Goal: Information Seeking & Learning: Learn about a topic

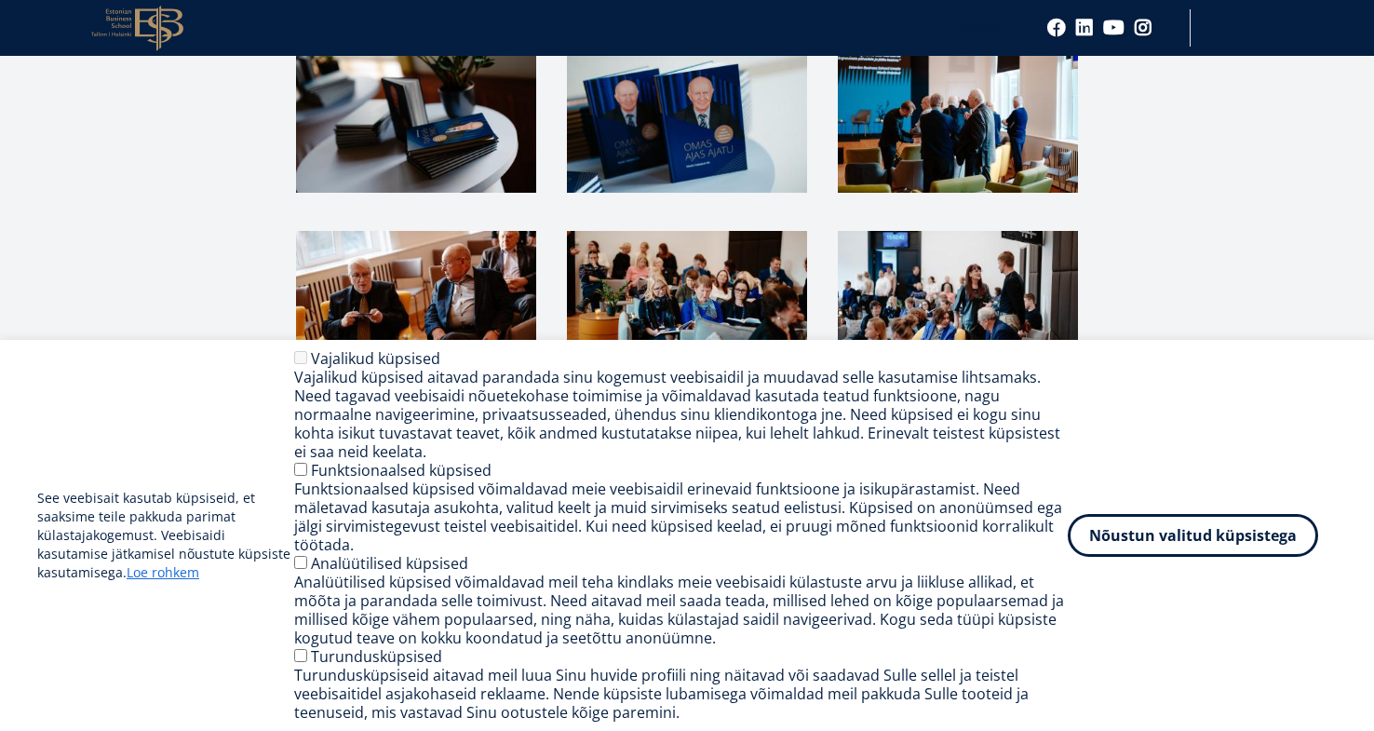
scroll to position [2618, 0]
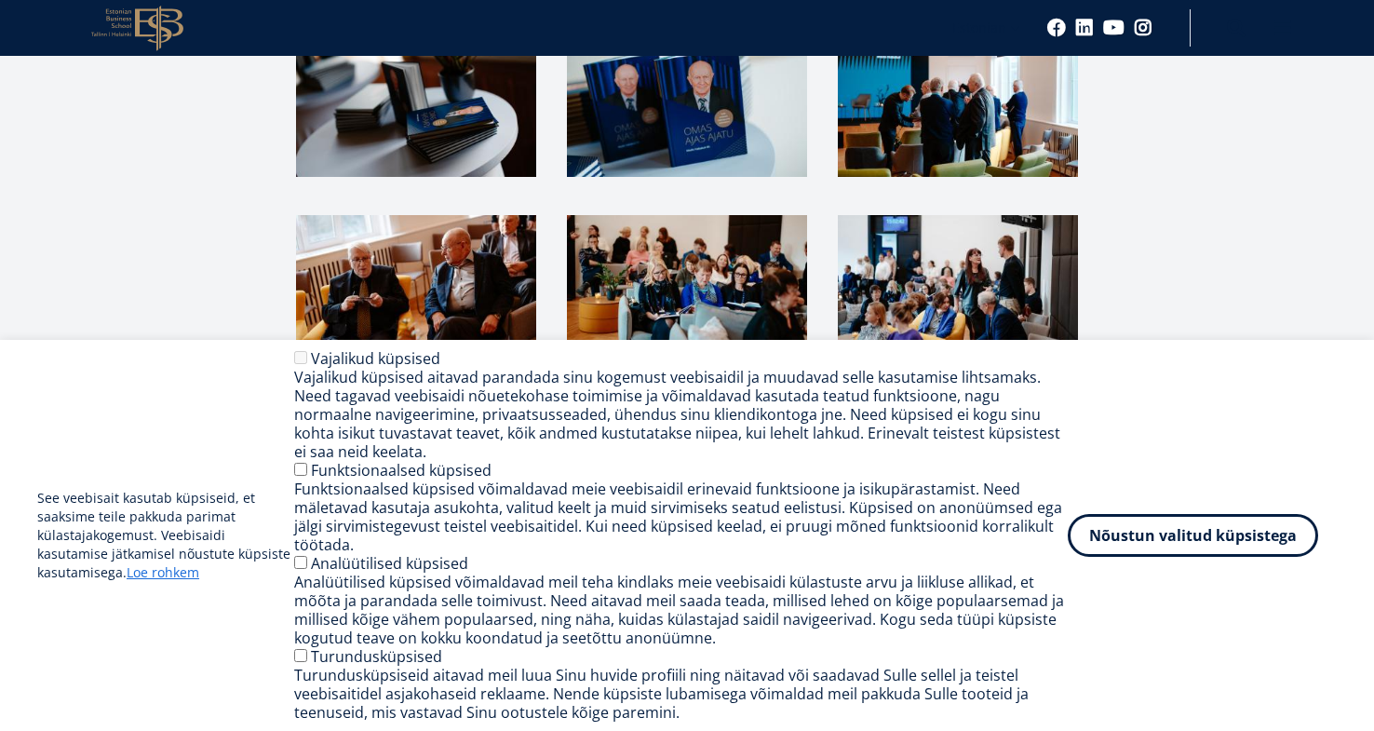
click at [396, 215] on img at bounding box center [416, 283] width 240 height 137
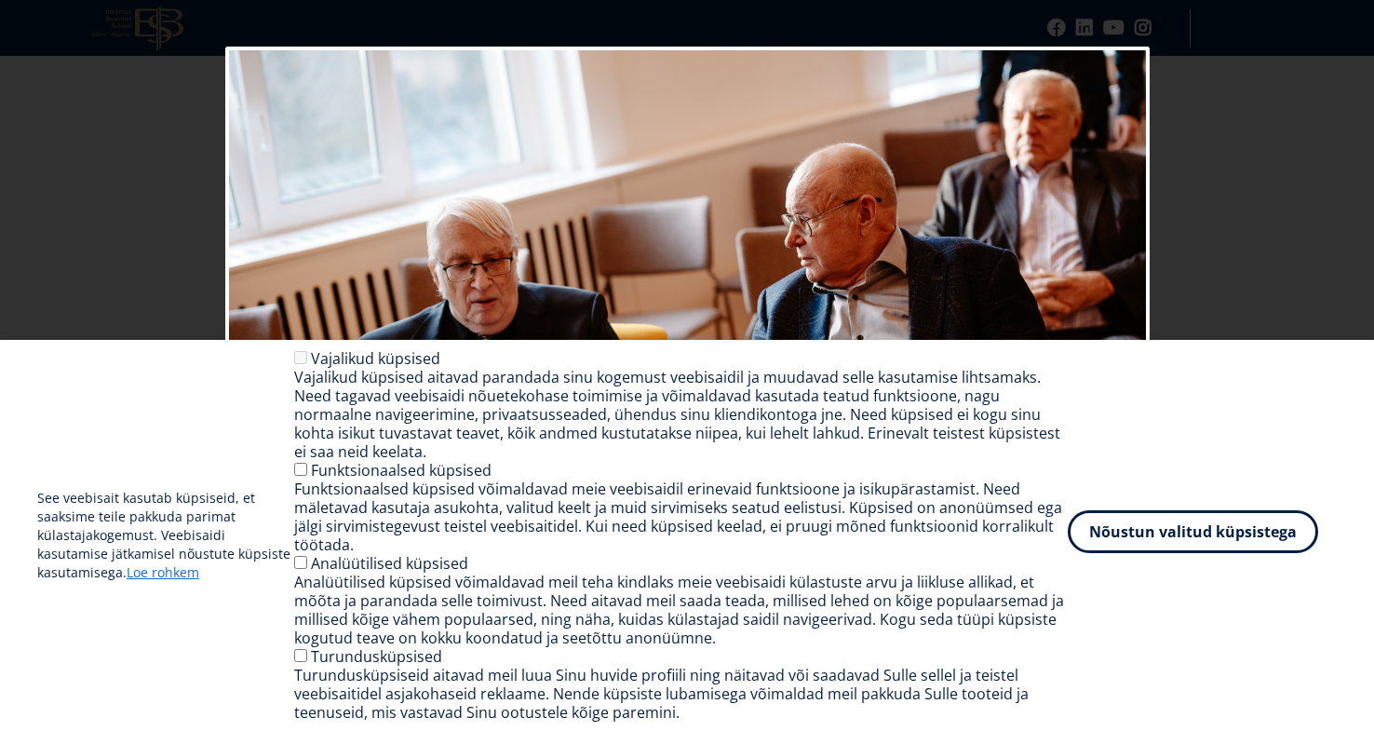
click at [1215, 536] on button "Nõustun valitud küpsistega" at bounding box center [1192, 531] width 250 height 43
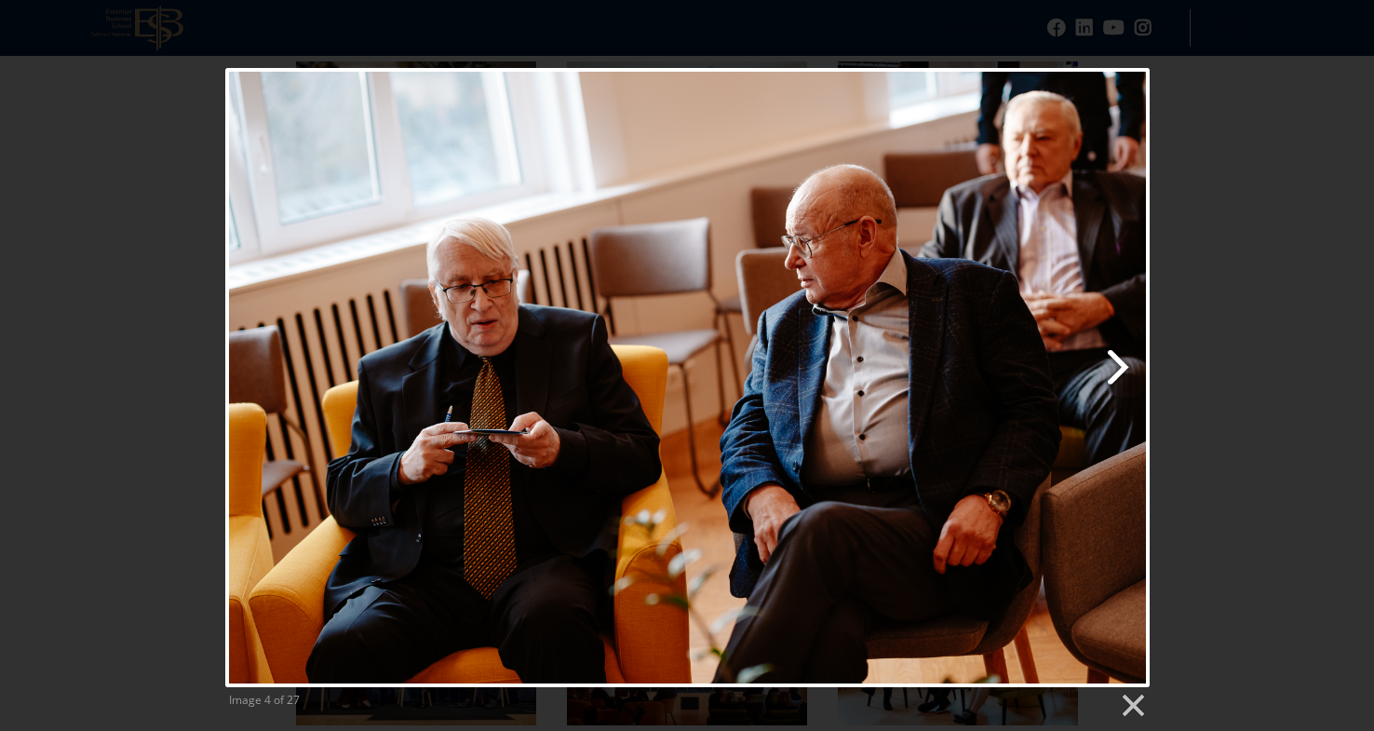
scroll to position [2588, 0]
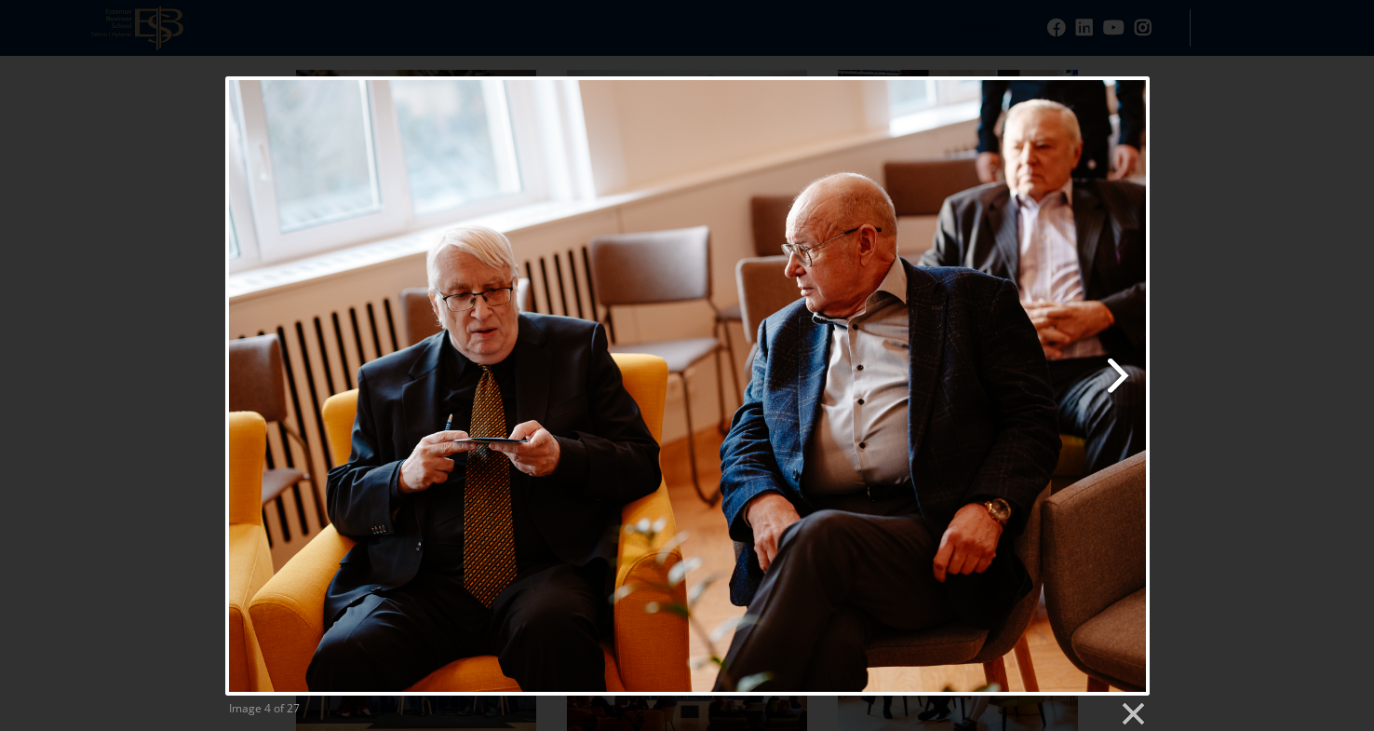
click at [1115, 377] on link "Next image" at bounding box center [853, 385] width 592 height 619
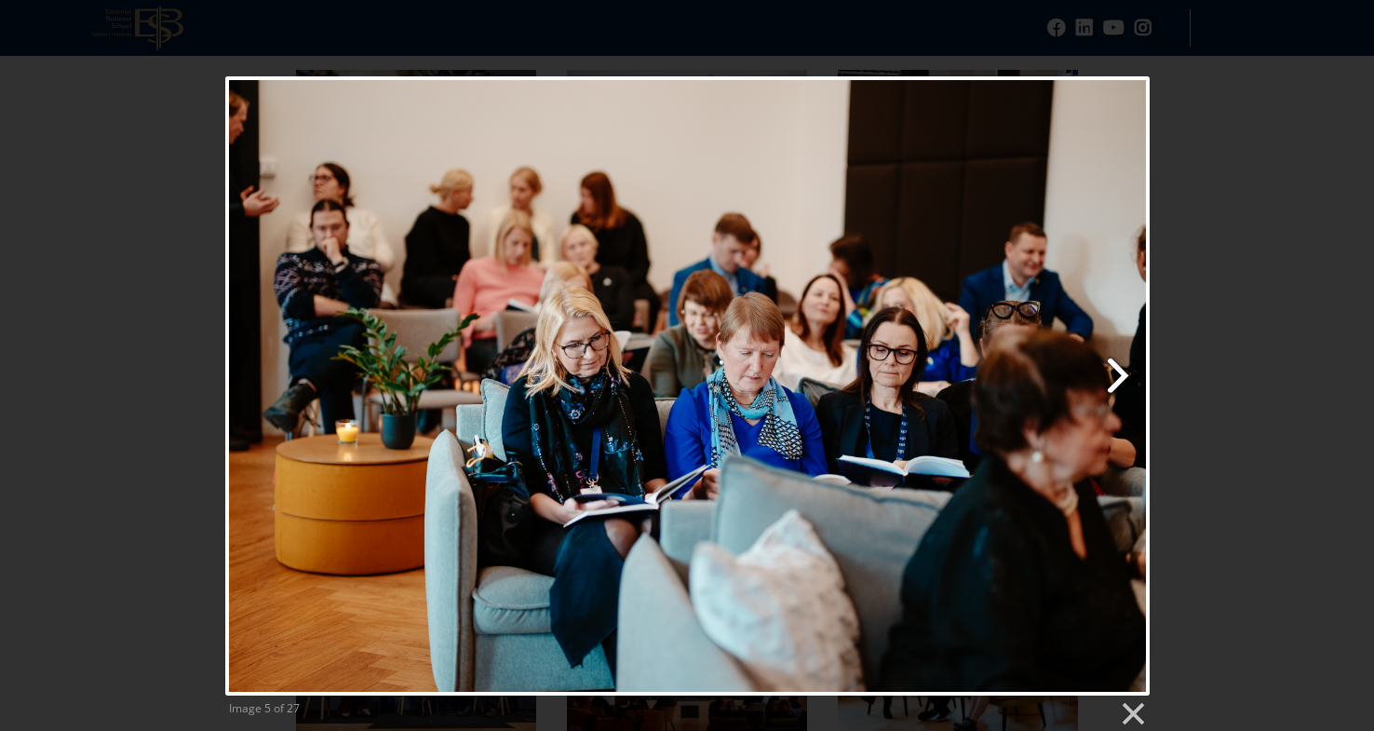
click at [1116, 377] on link "Next image" at bounding box center [853, 385] width 592 height 619
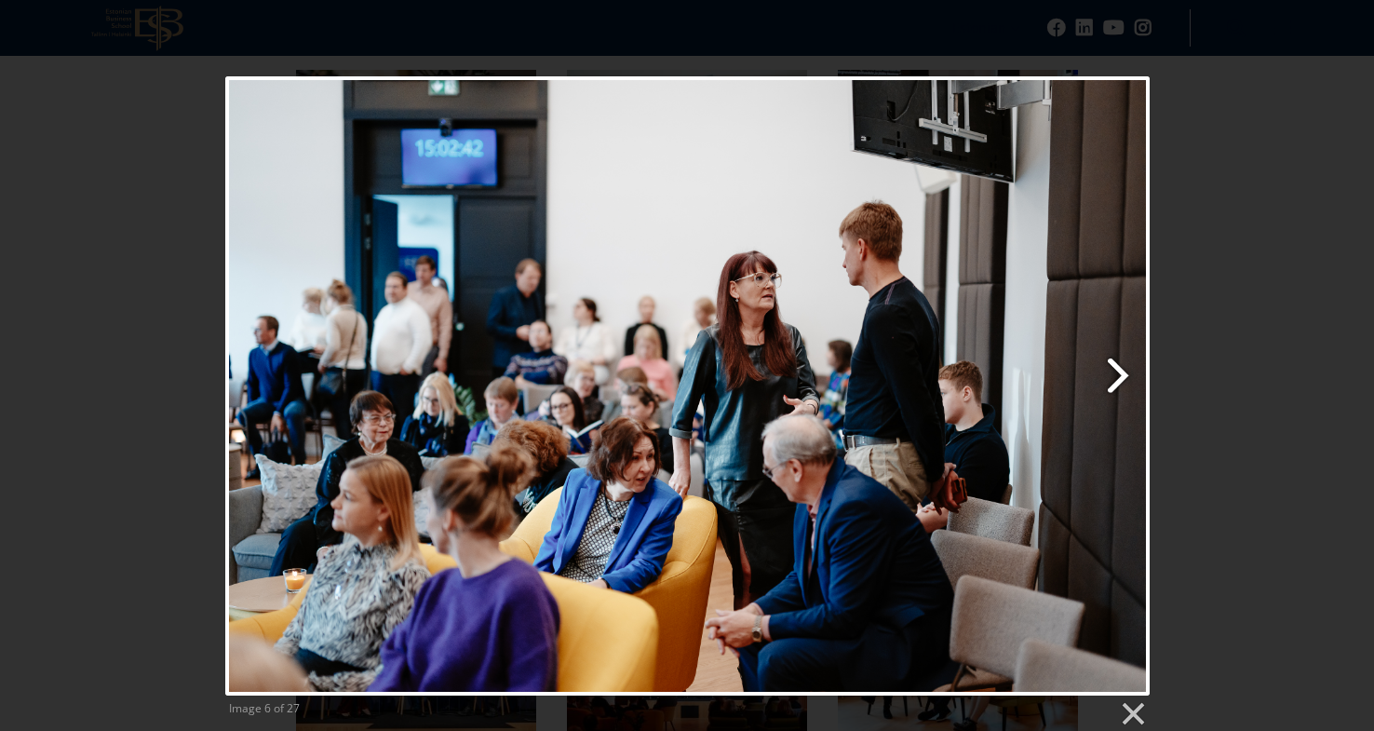
click at [1116, 377] on link "Next image" at bounding box center [853, 385] width 592 height 619
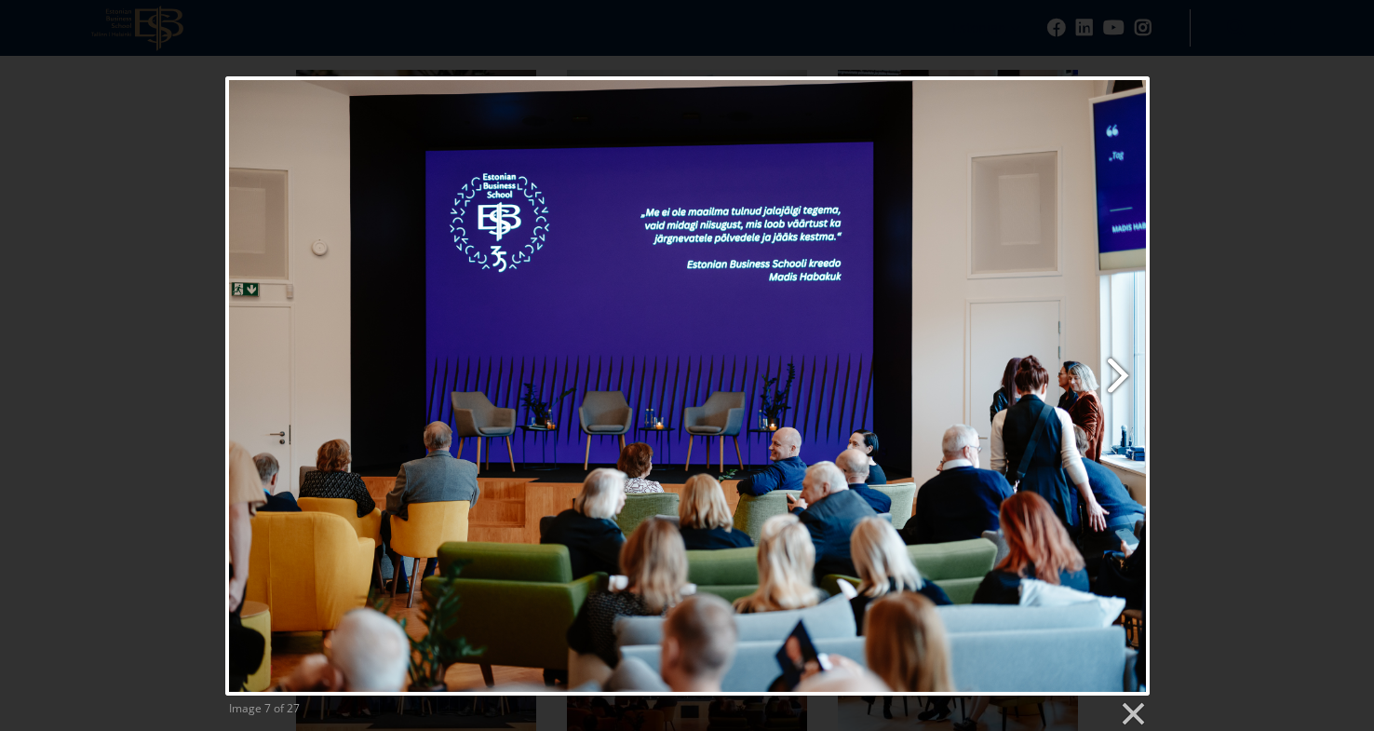
click at [1116, 377] on link "Next image" at bounding box center [853, 385] width 592 height 619
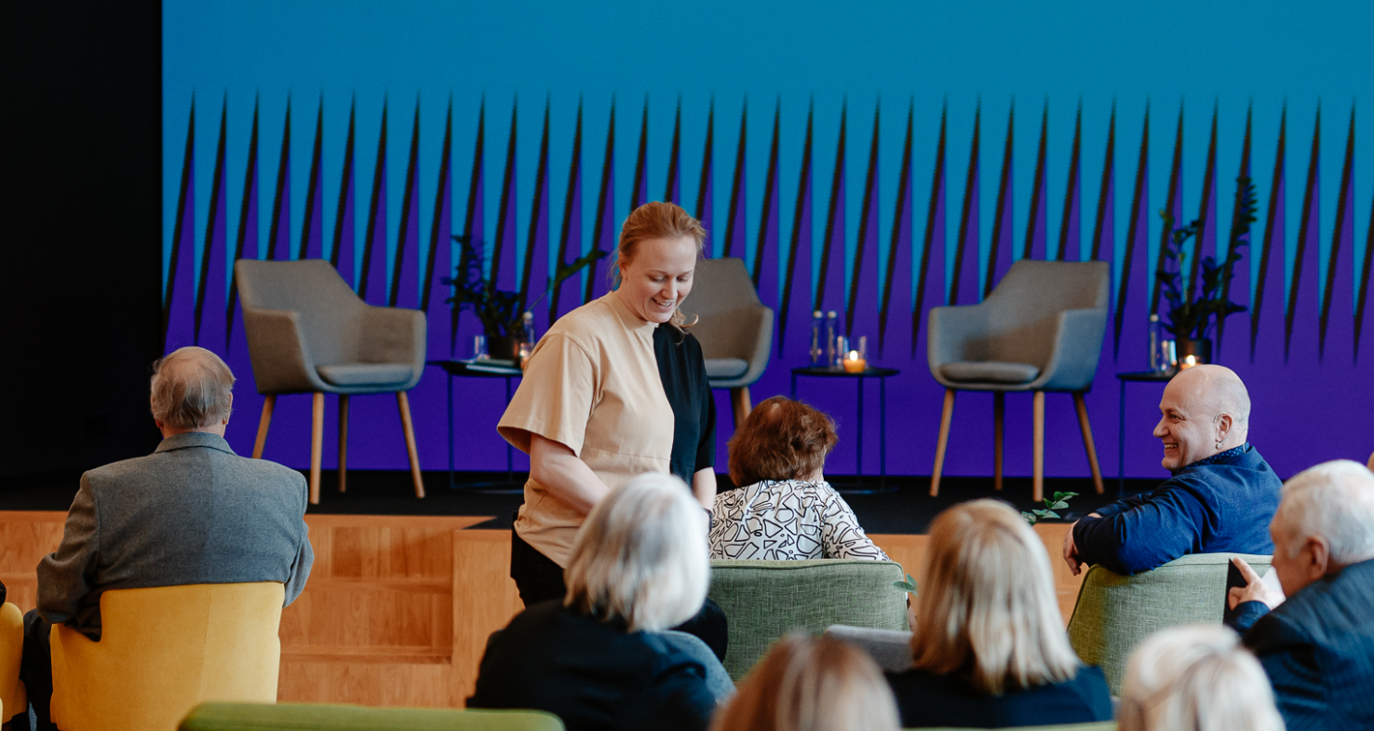
scroll to position [2599, 0]
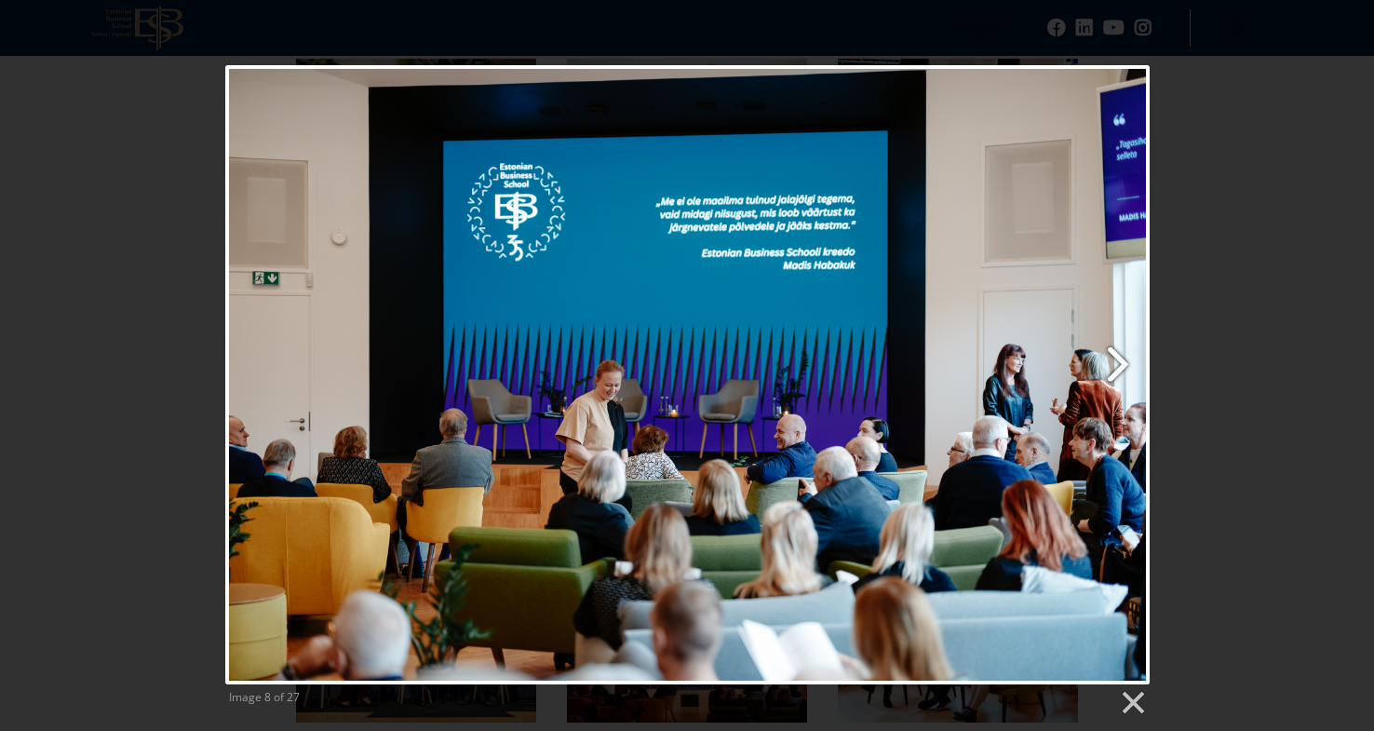
click at [1121, 362] on link "Next image" at bounding box center [853, 374] width 592 height 619
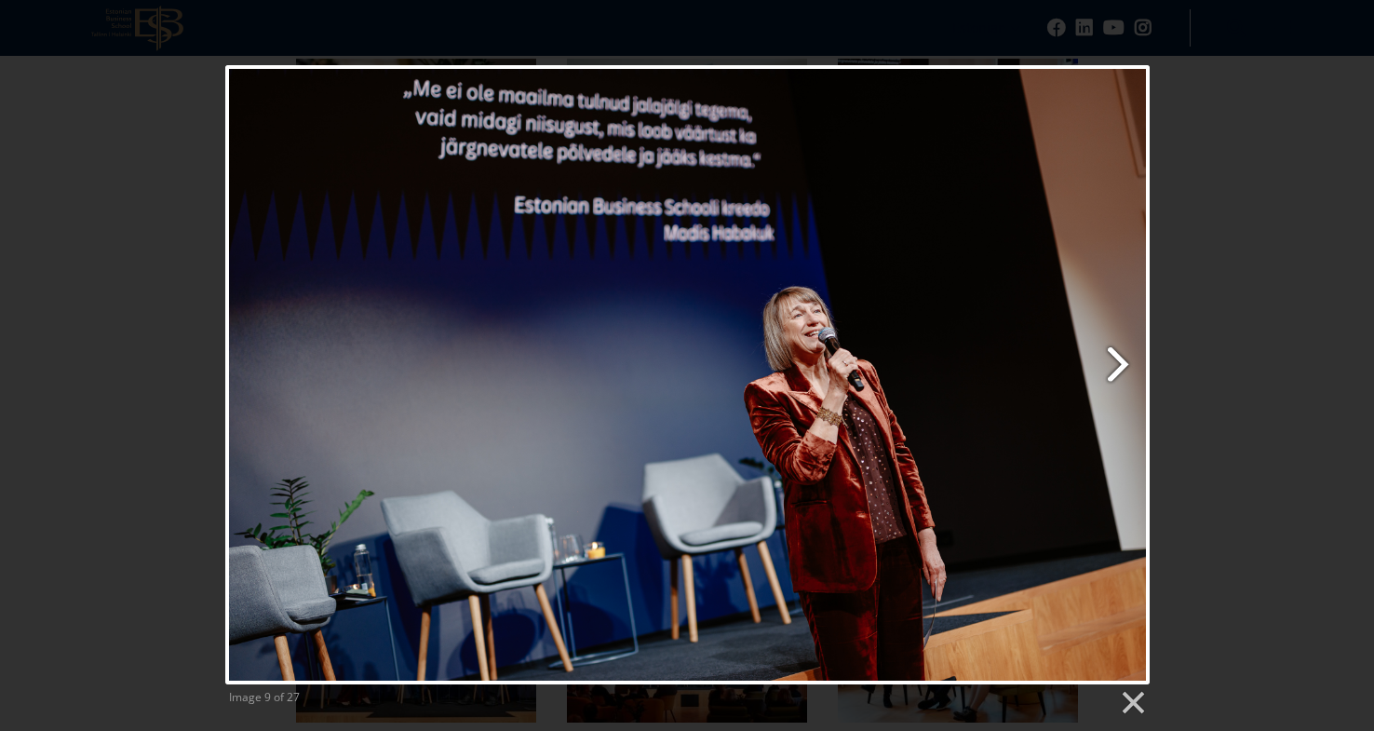
click at [1121, 362] on link "Next image" at bounding box center [853, 374] width 592 height 619
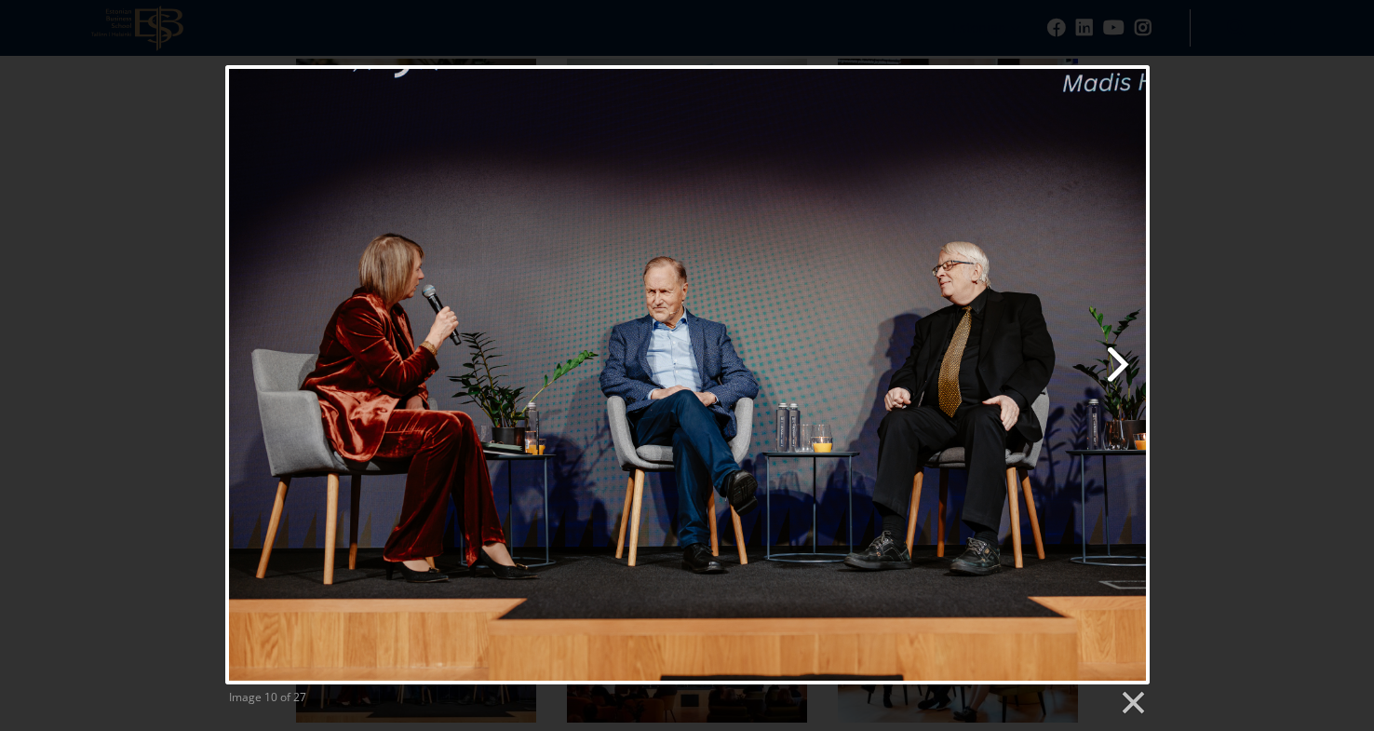
click at [1121, 362] on link "Next image" at bounding box center [853, 374] width 592 height 619
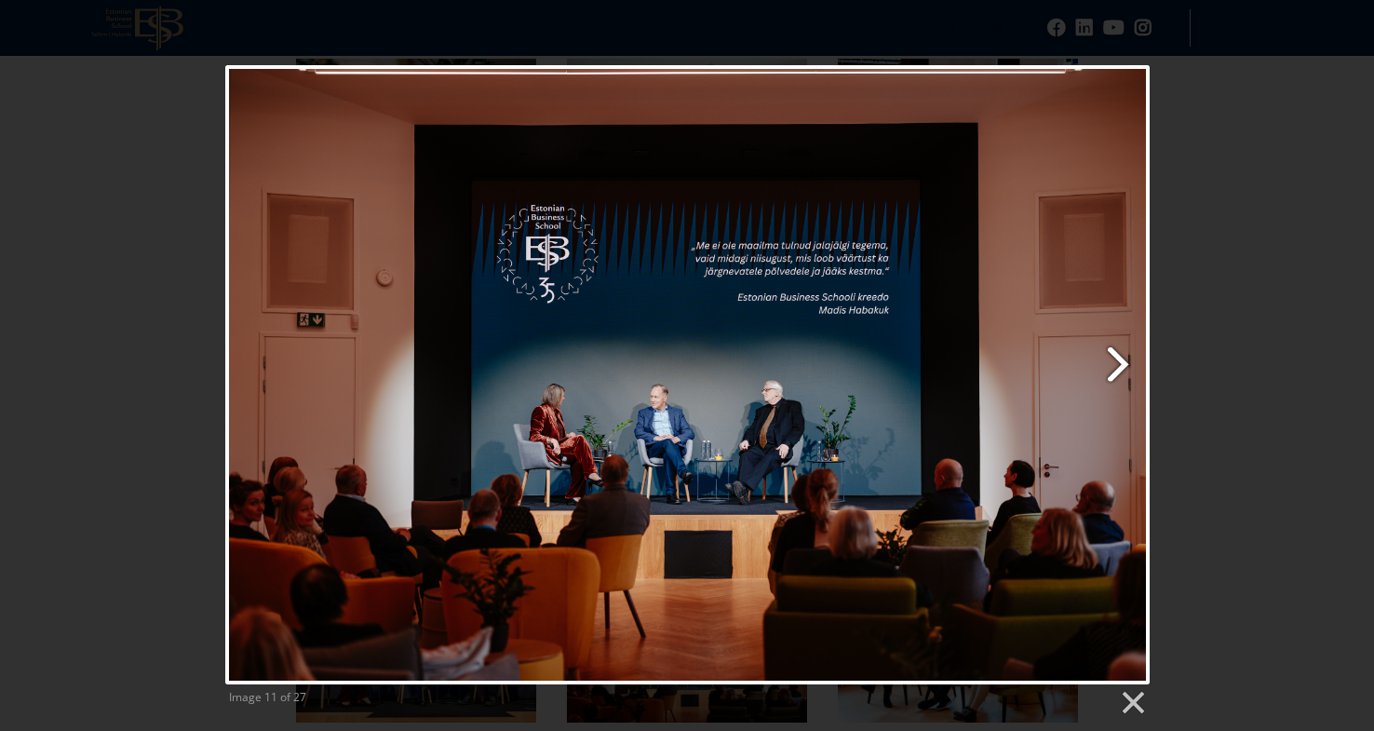
click at [1121, 362] on link "Next image" at bounding box center [853, 374] width 592 height 619
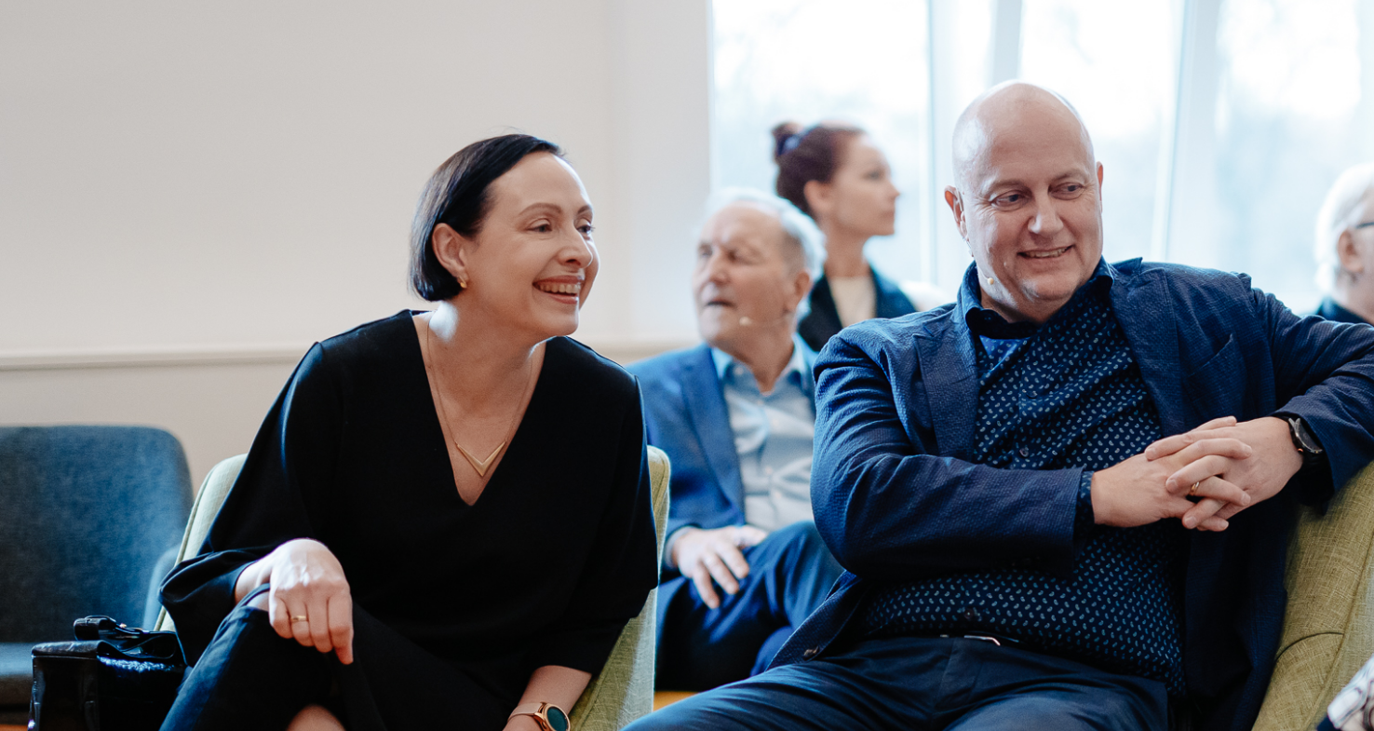
scroll to position [2502, 0]
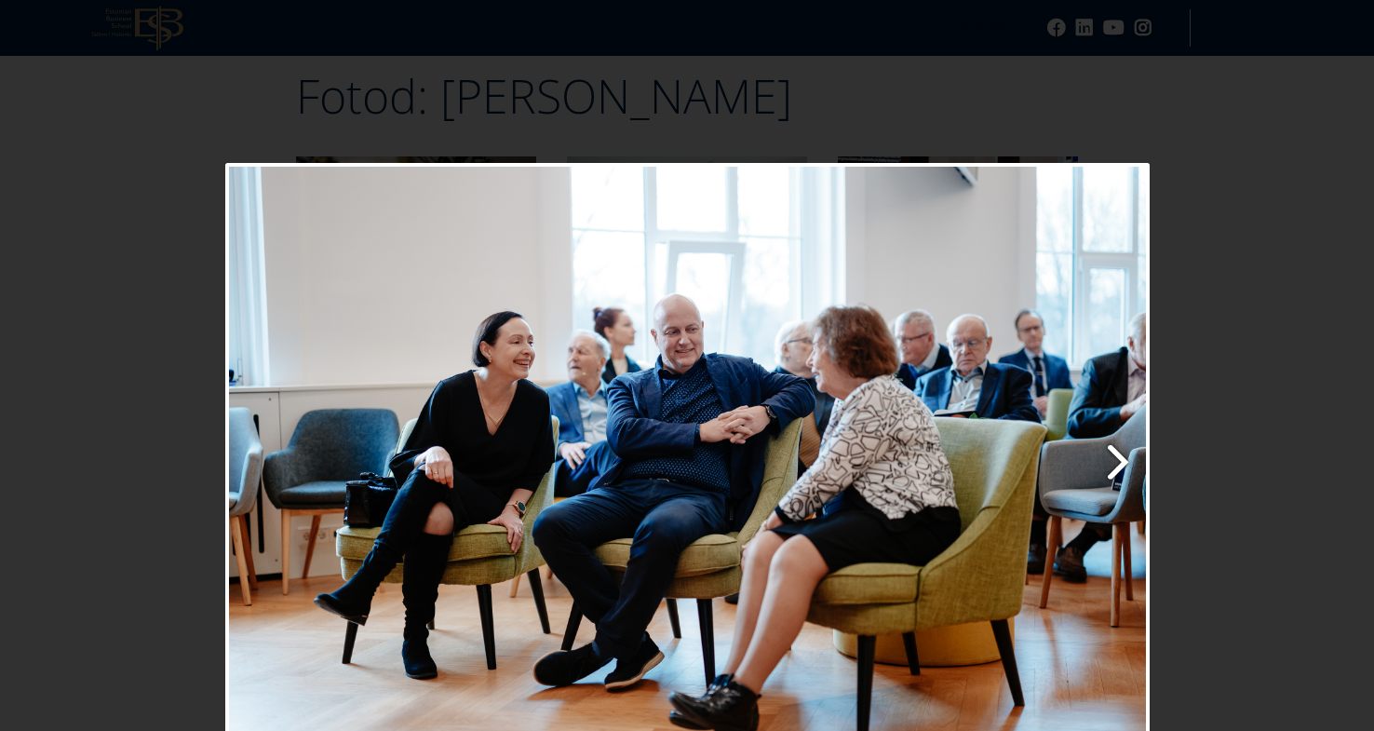
click at [1123, 455] on link "Next image" at bounding box center [853, 472] width 592 height 619
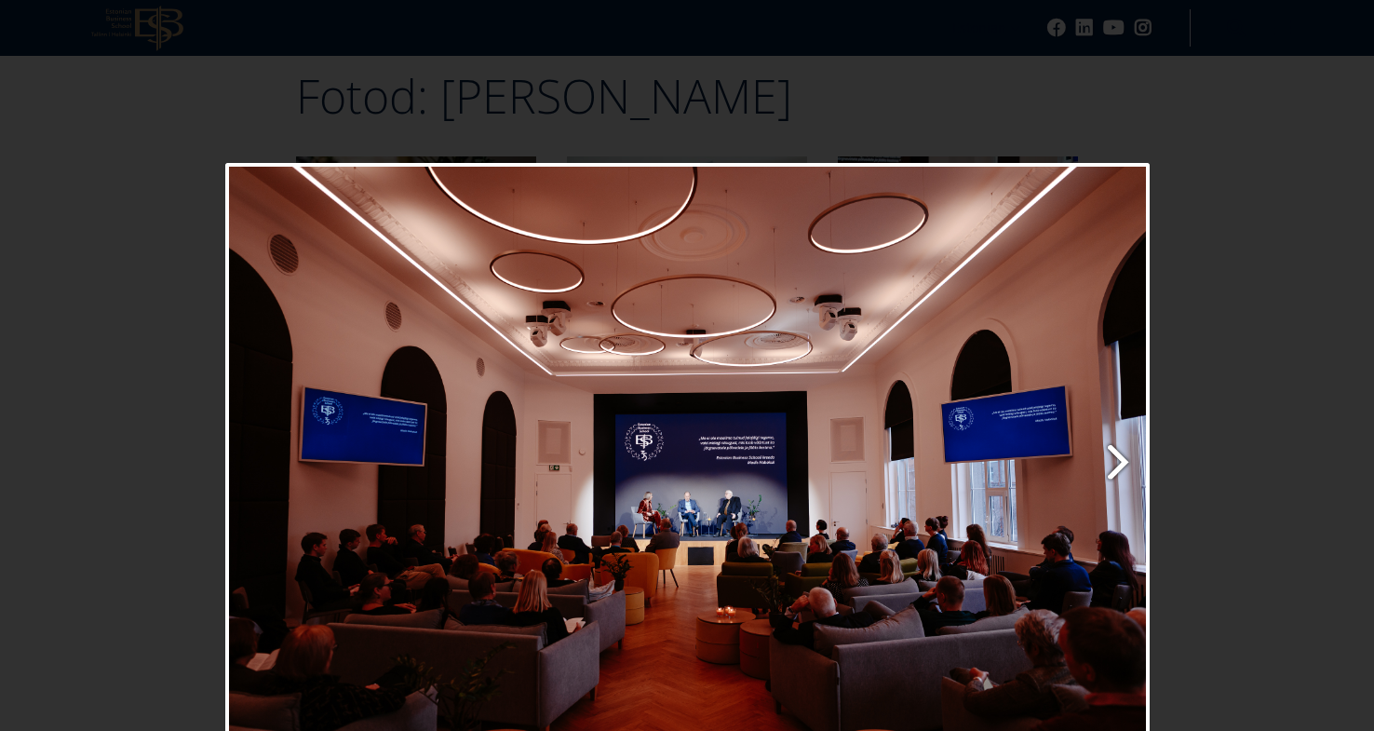
click at [1123, 456] on link "Next image" at bounding box center [853, 472] width 592 height 619
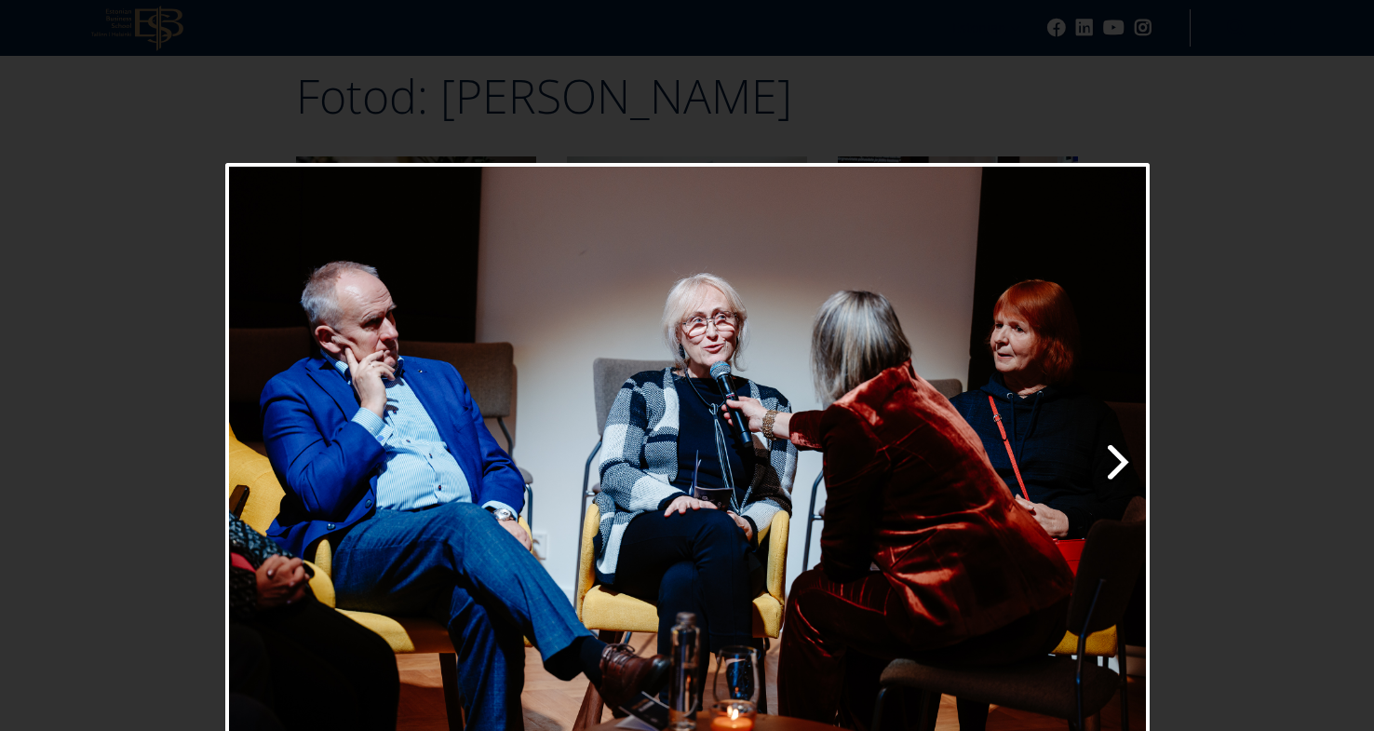
click at [1123, 456] on link "Next image" at bounding box center [853, 472] width 592 height 619
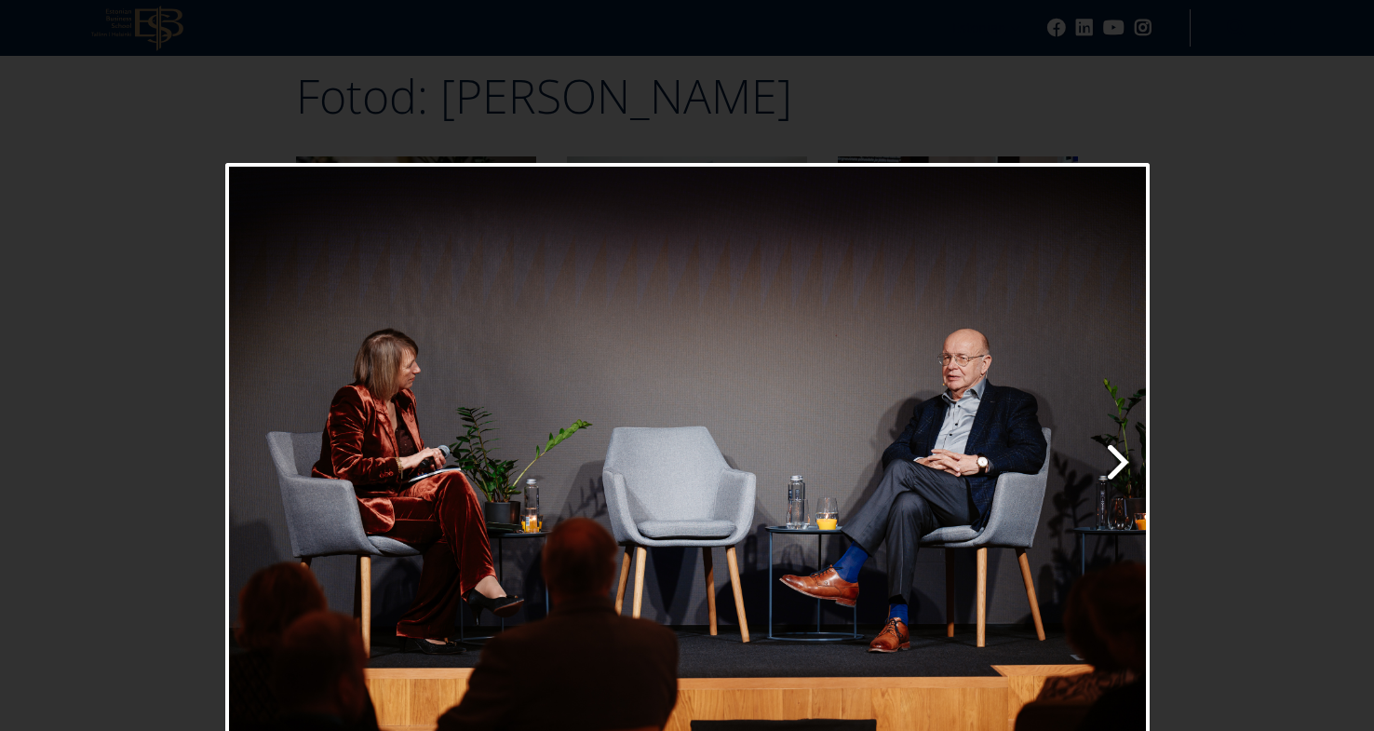
click at [1123, 456] on link "Next image" at bounding box center [853, 472] width 592 height 619
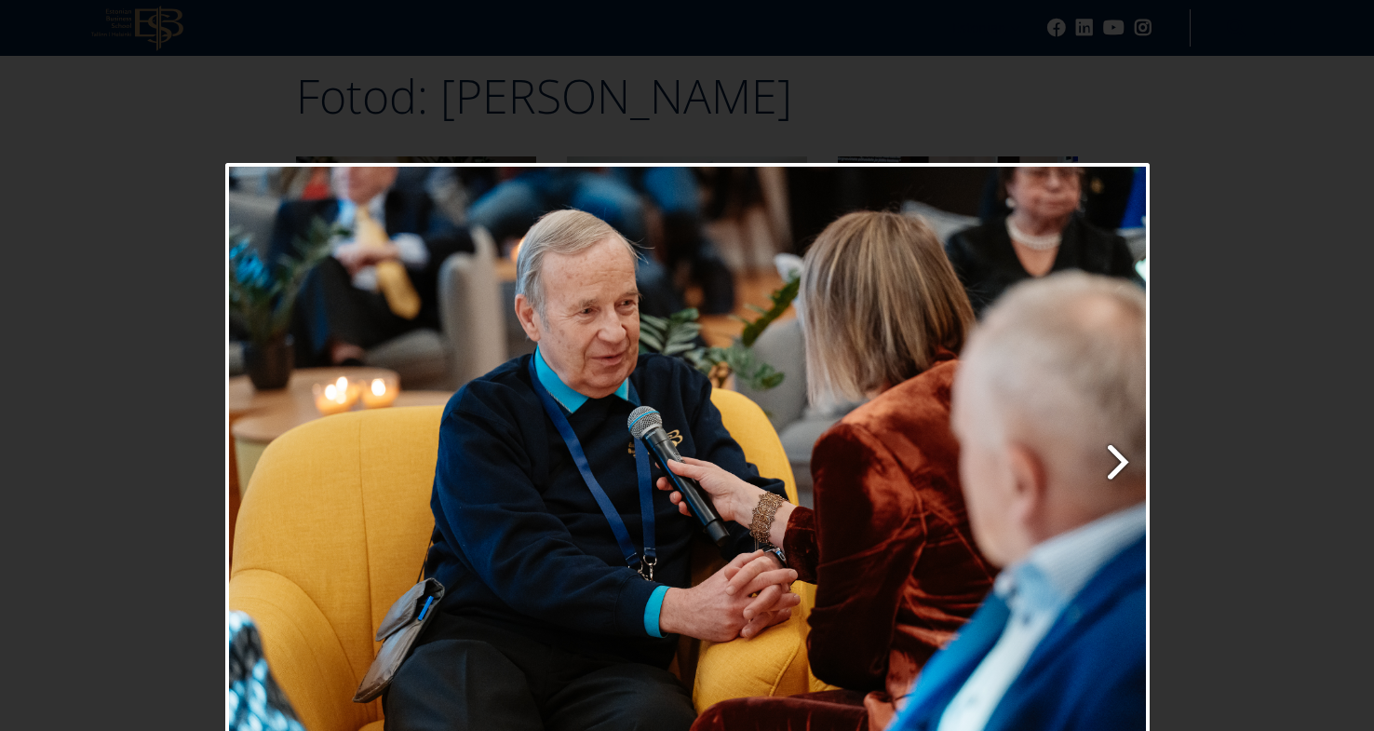
click at [1123, 456] on link "Next image" at bounding box center [853, 472] width 592 height 619
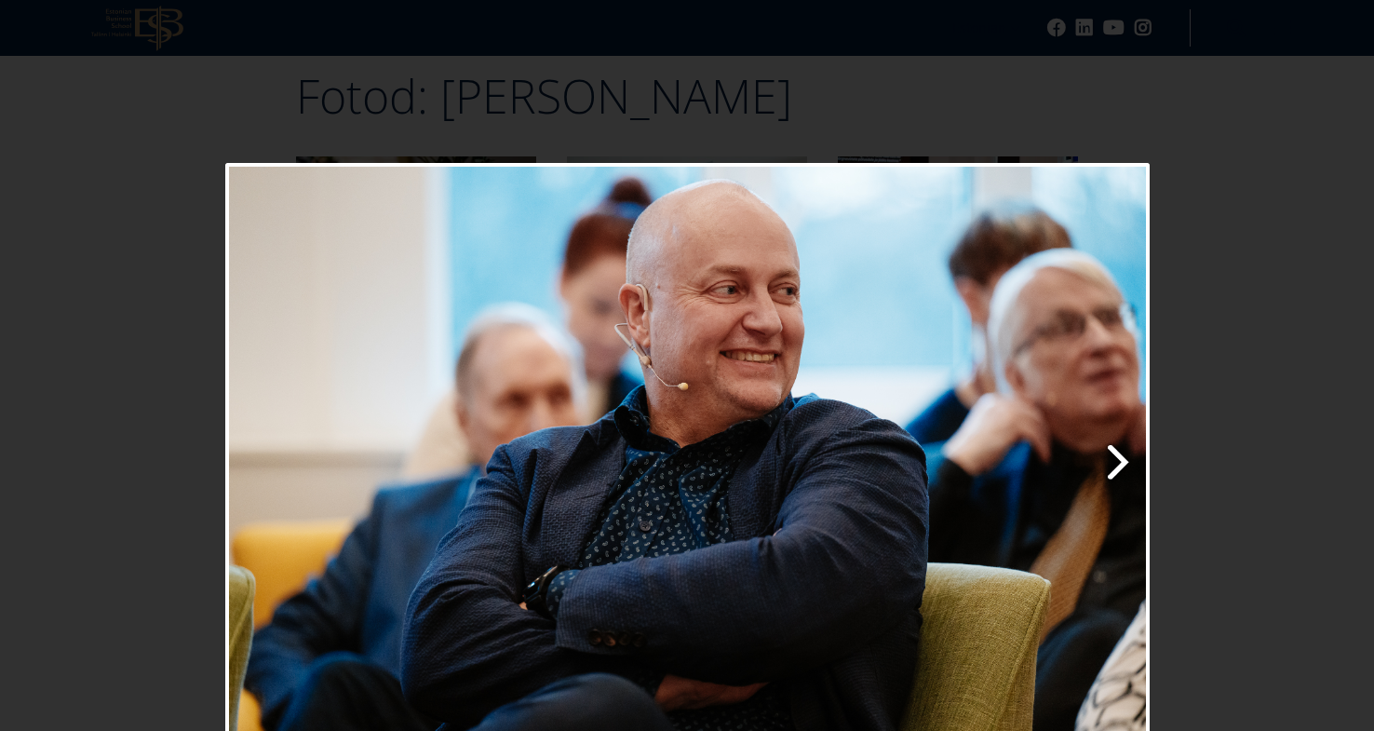
click at [1123, 456] on link "Next image" at bounding box center [853, 472] width 592 height 619
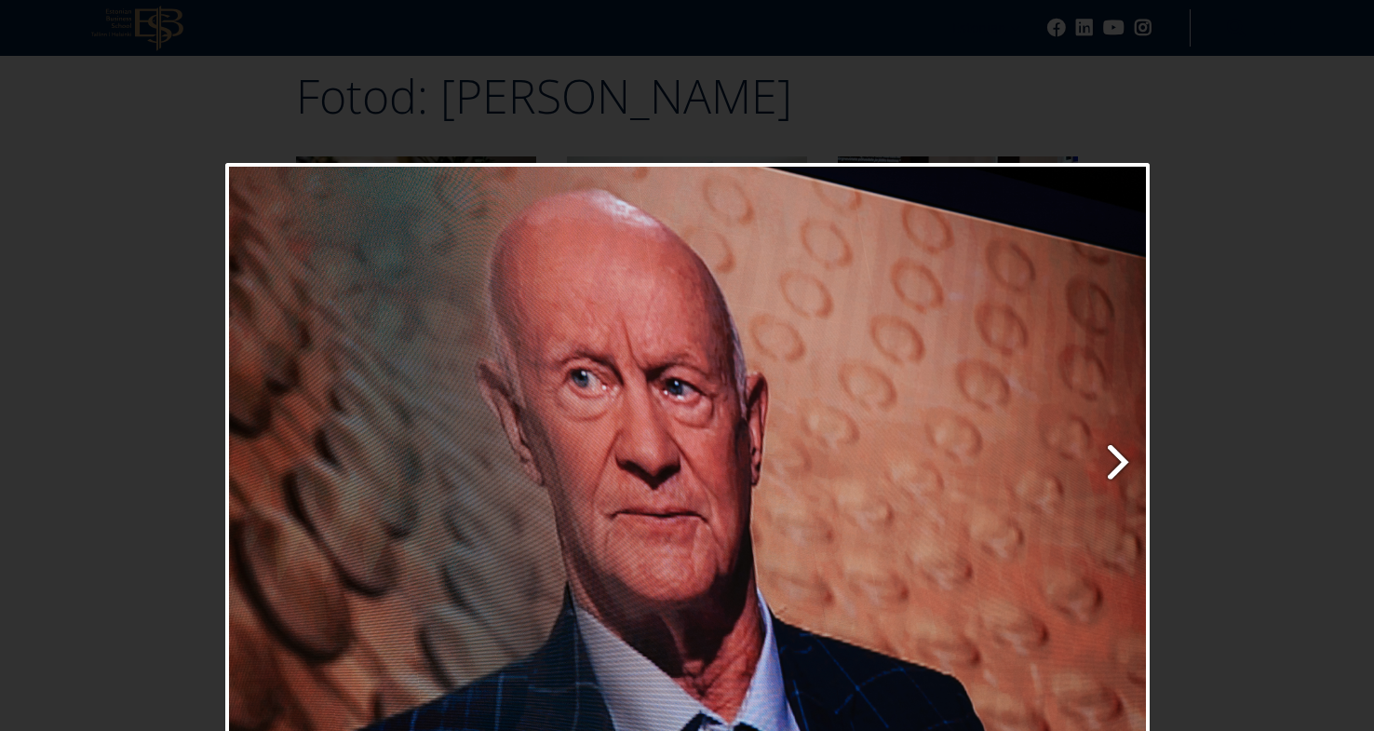
click at [1123, 456] on link "Next image" at bounding box center [853, 472] width 592 height 619
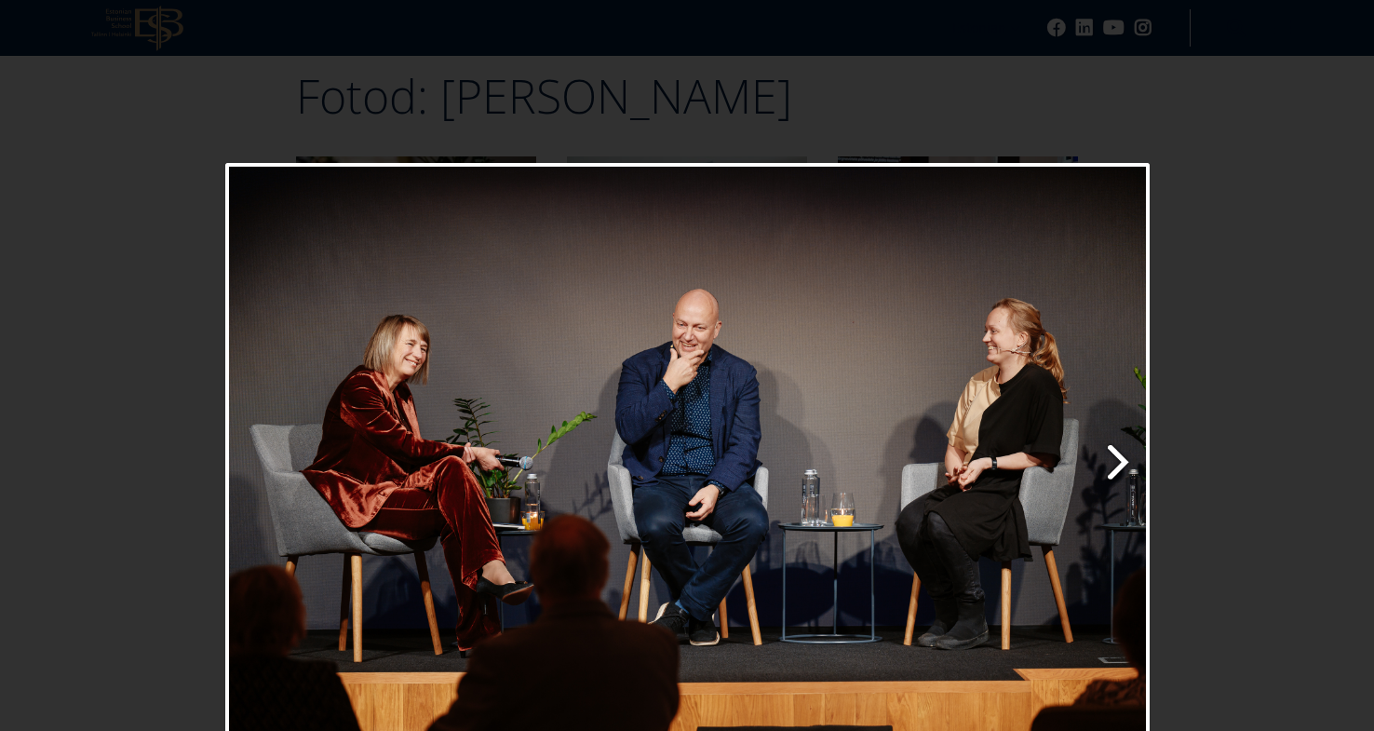
click at [1123, 456] on link "Next image" at bounding box center [853, 472] width 592 height 619
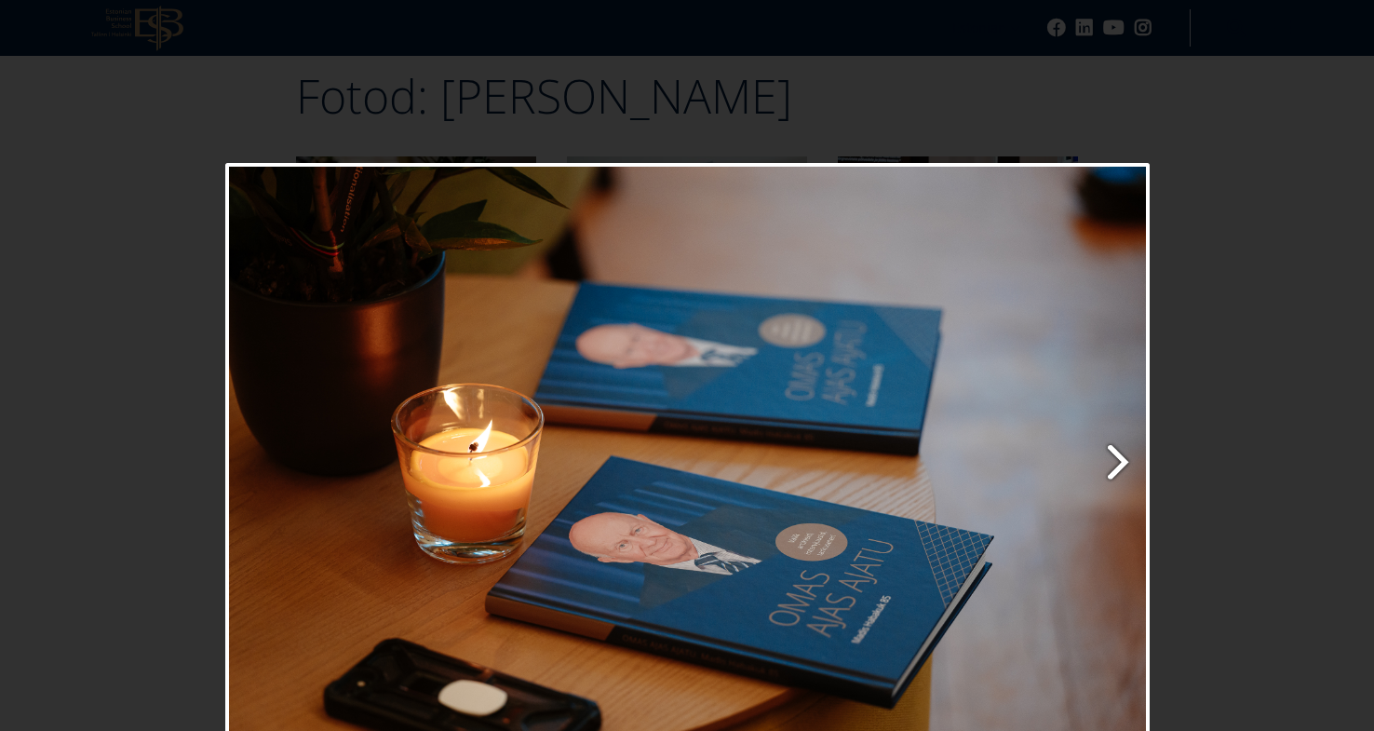
click at [1123, 456] on link "Next image" at bounding box center [853, 472] width 592 height 619
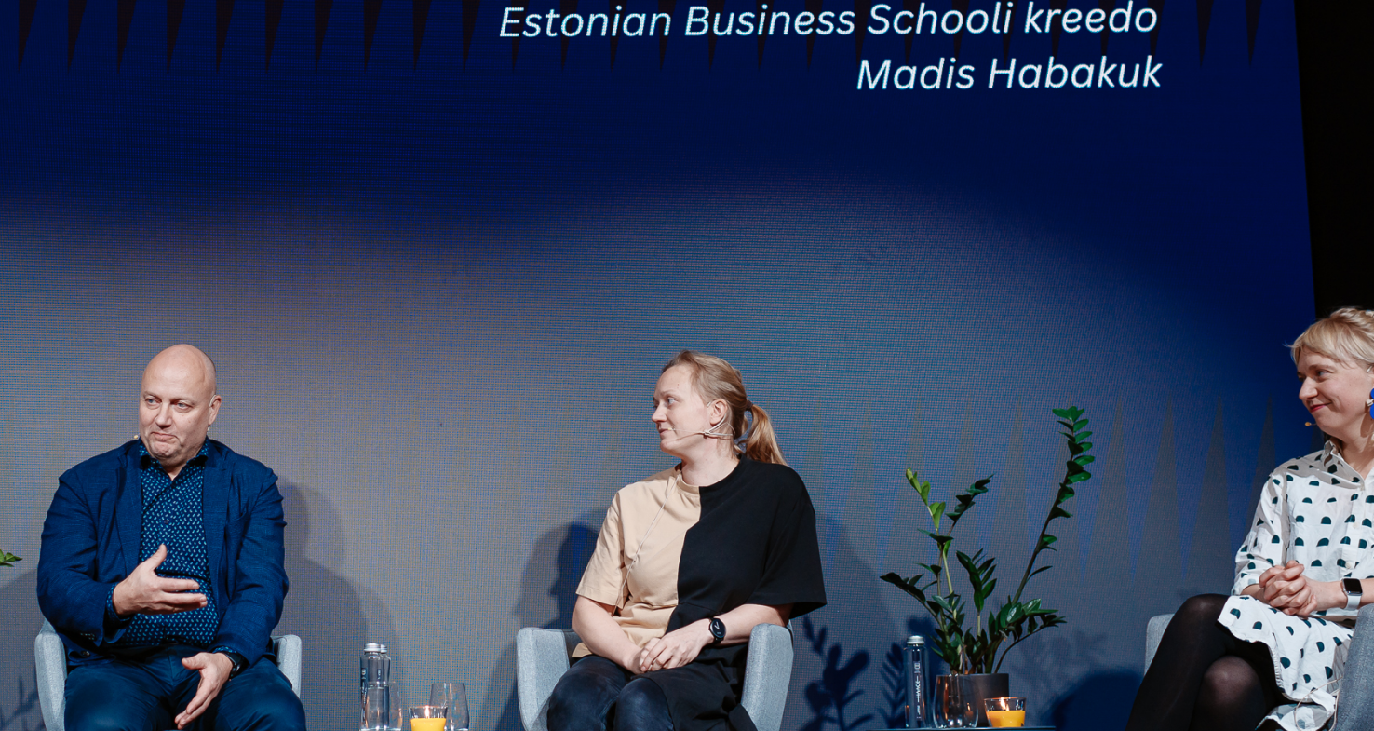
scroll to position [2385, 0]
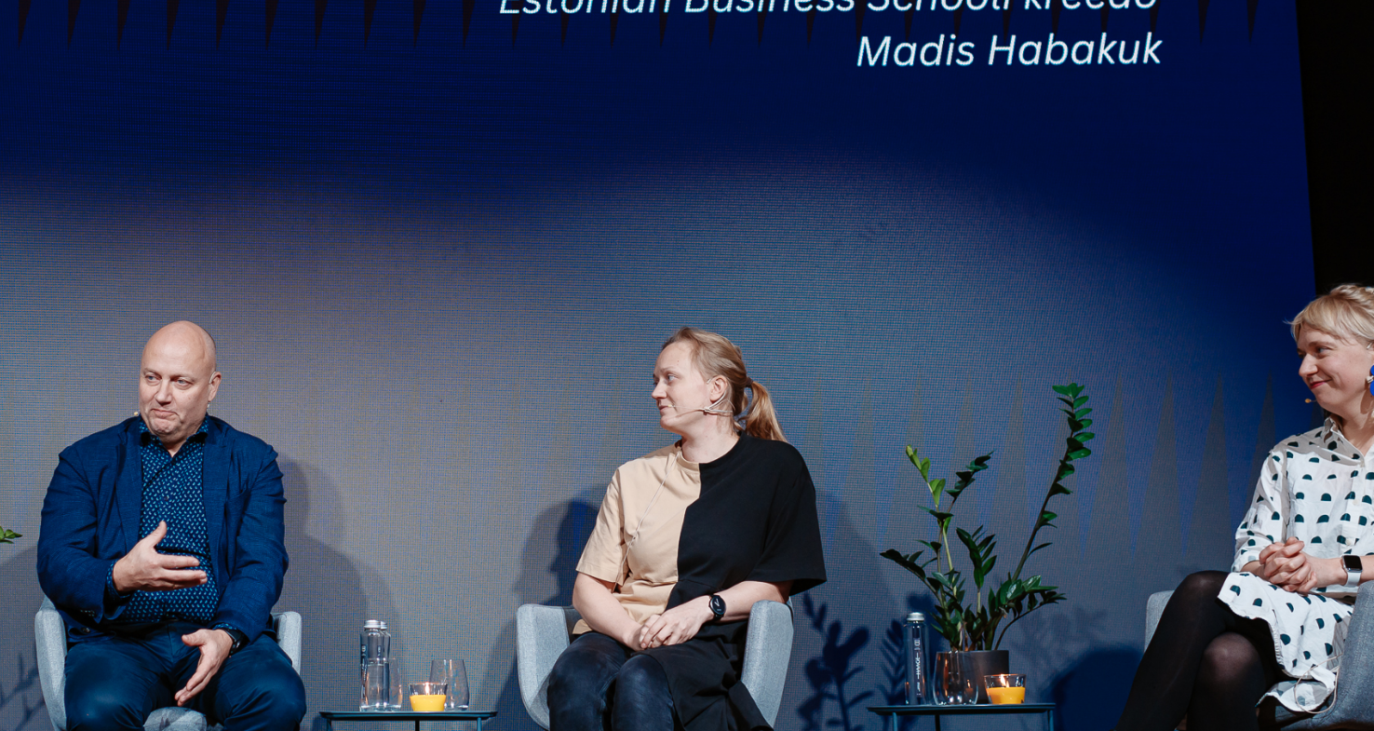
drag, startPoint x: 413, startPoint y: 193, endPoint x: 364, endPoint y: 180, distance: 51.0
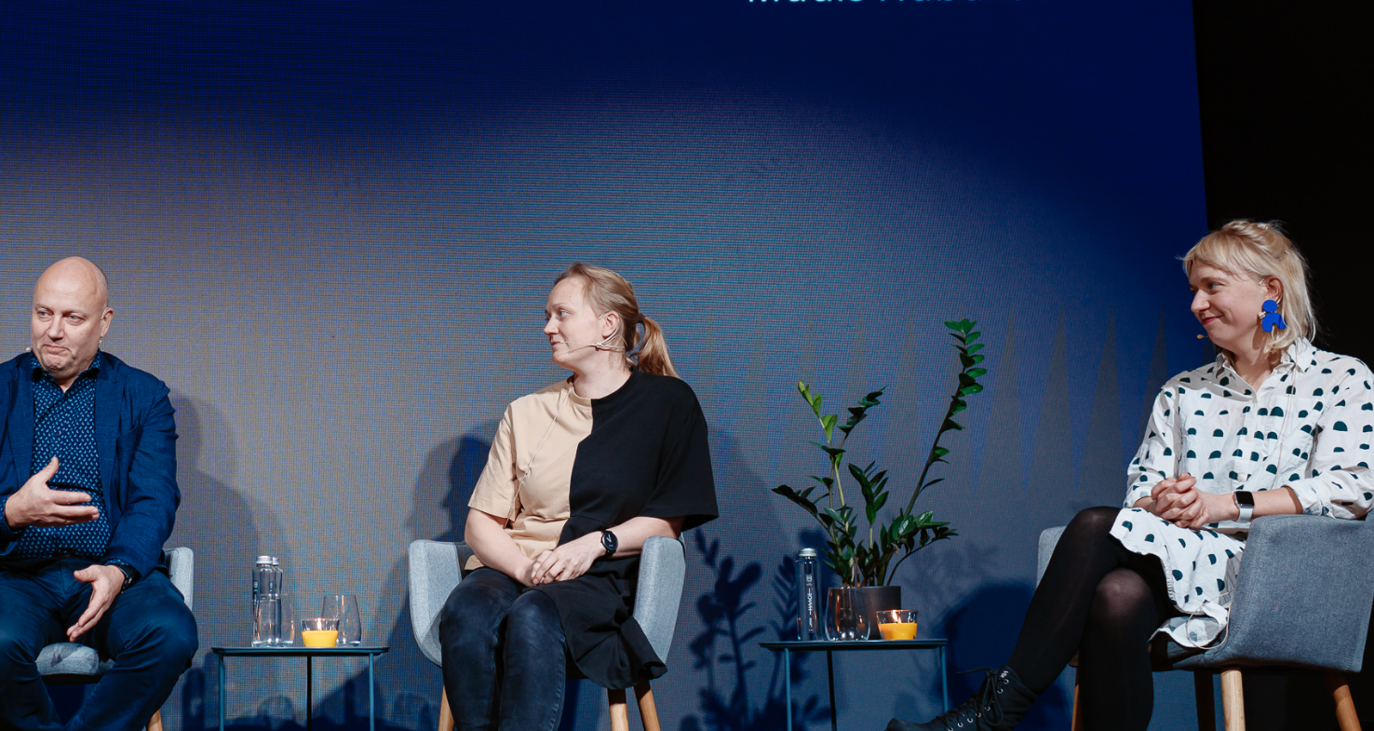
scroll to position [2564, 0]
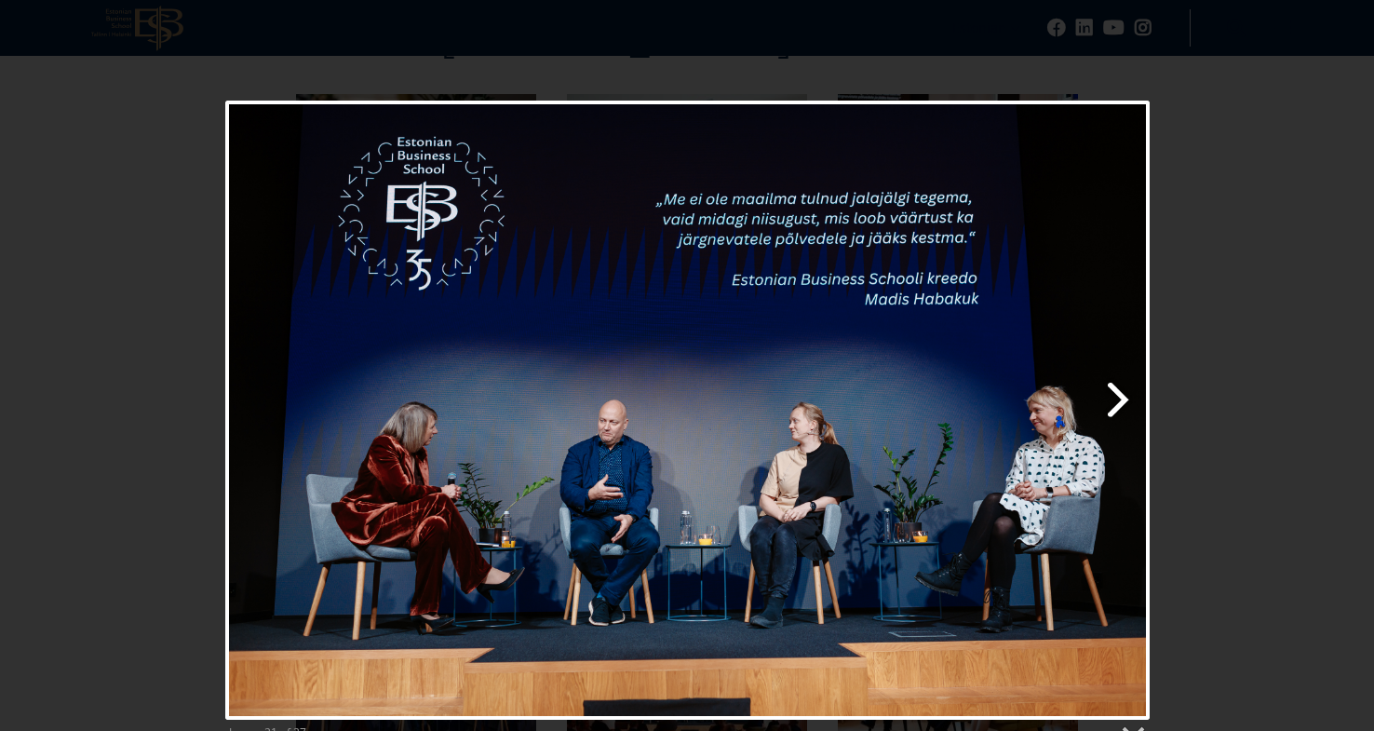
click at [1118, 400] on link "Next image" at bounding box center [853, 410] width 592 height 619
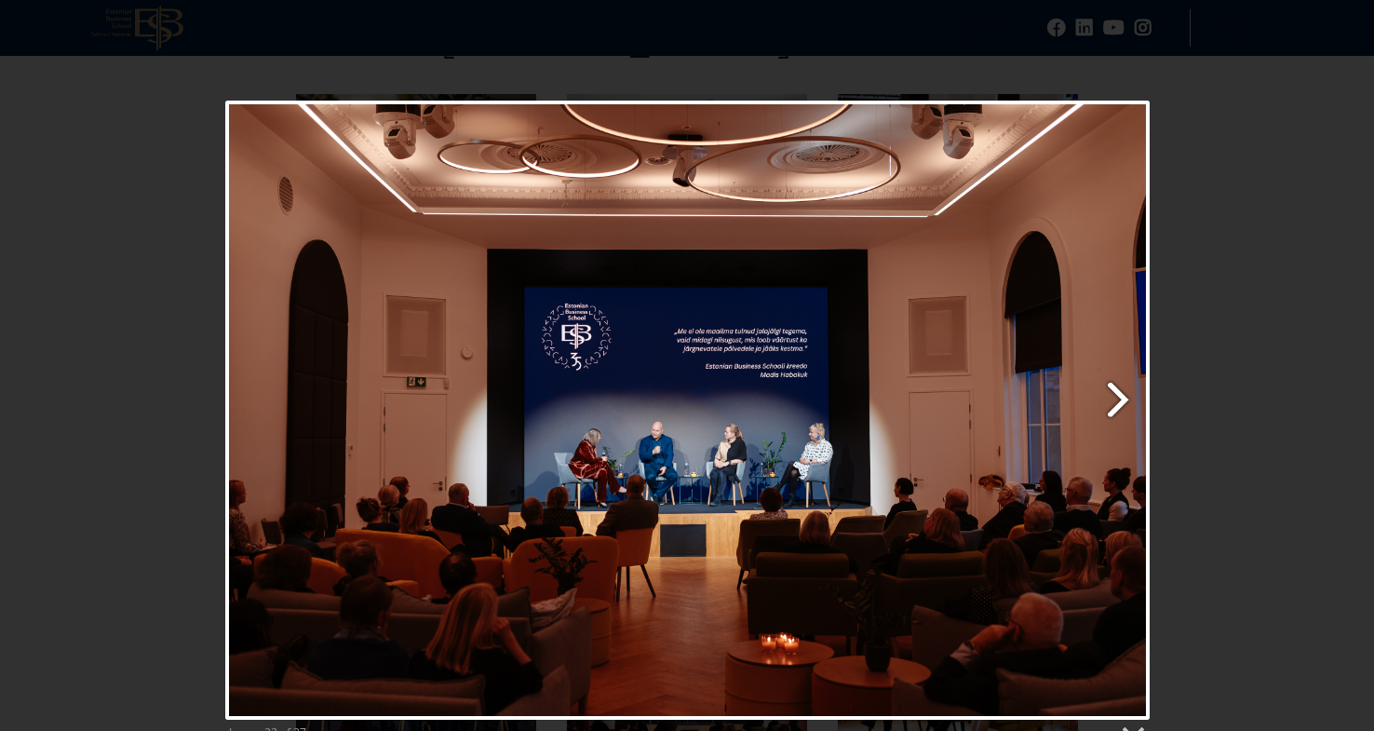
click at [1118, 400] on link "Next image" at bounding box center [853, 410] width 592 height 619
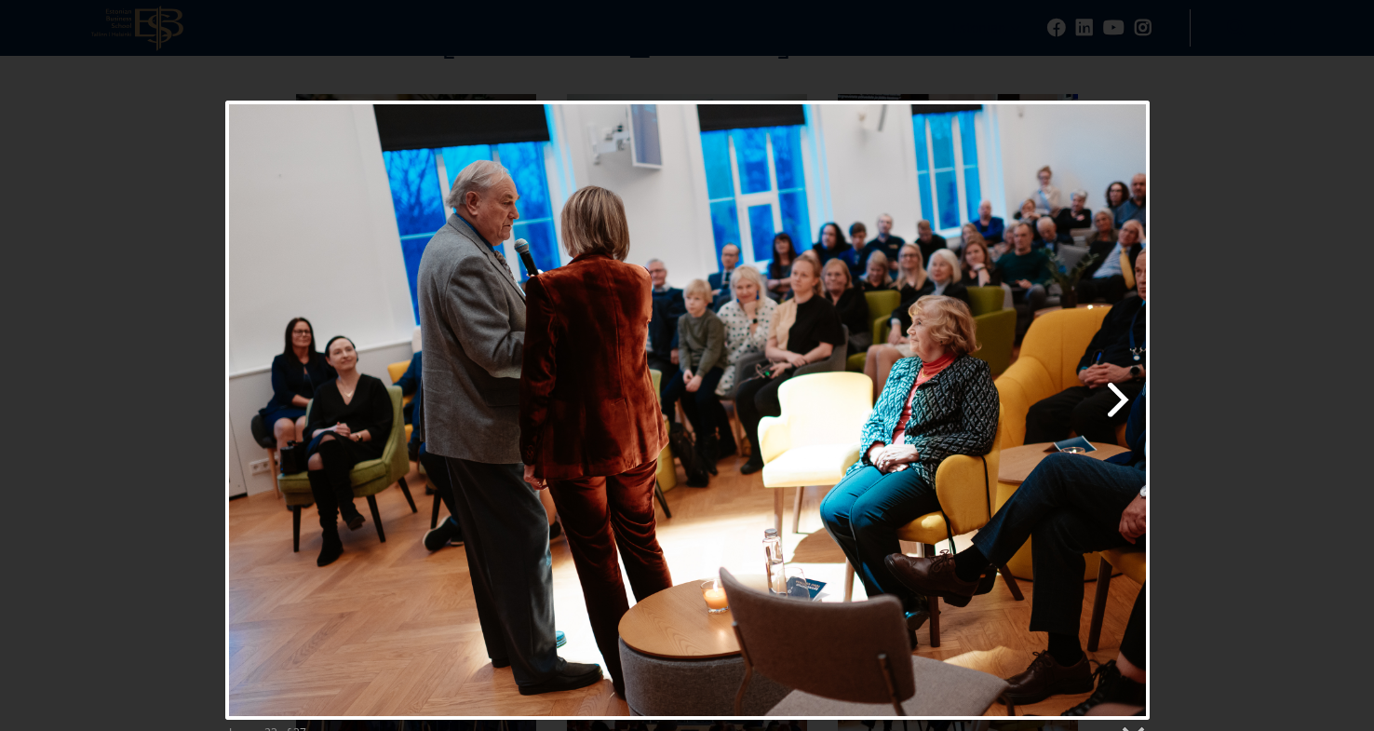
click at [1118, 400] on link "Next image" at bounding box center [853, 410] width 592 height 619
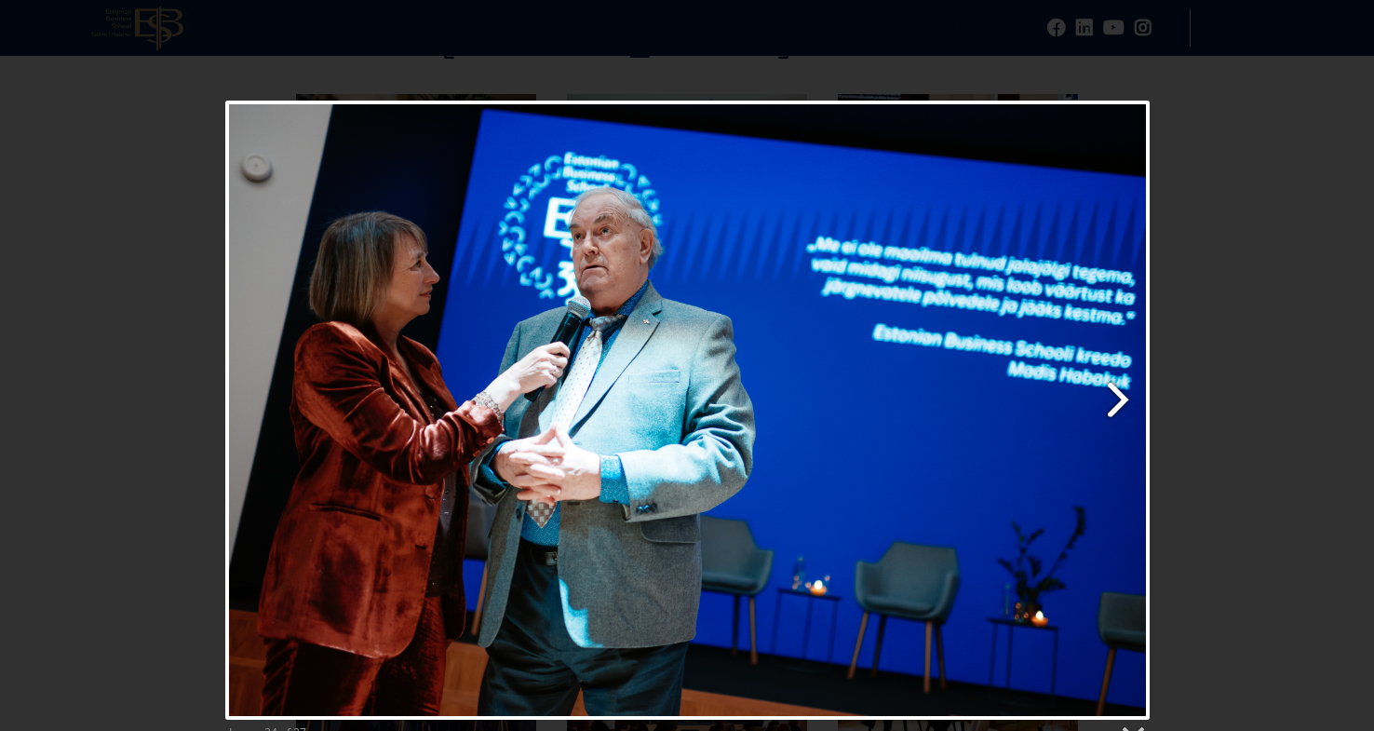
click at [1118, 400] on link "Next image" at bounding box center [853, 410] width 592 height 619
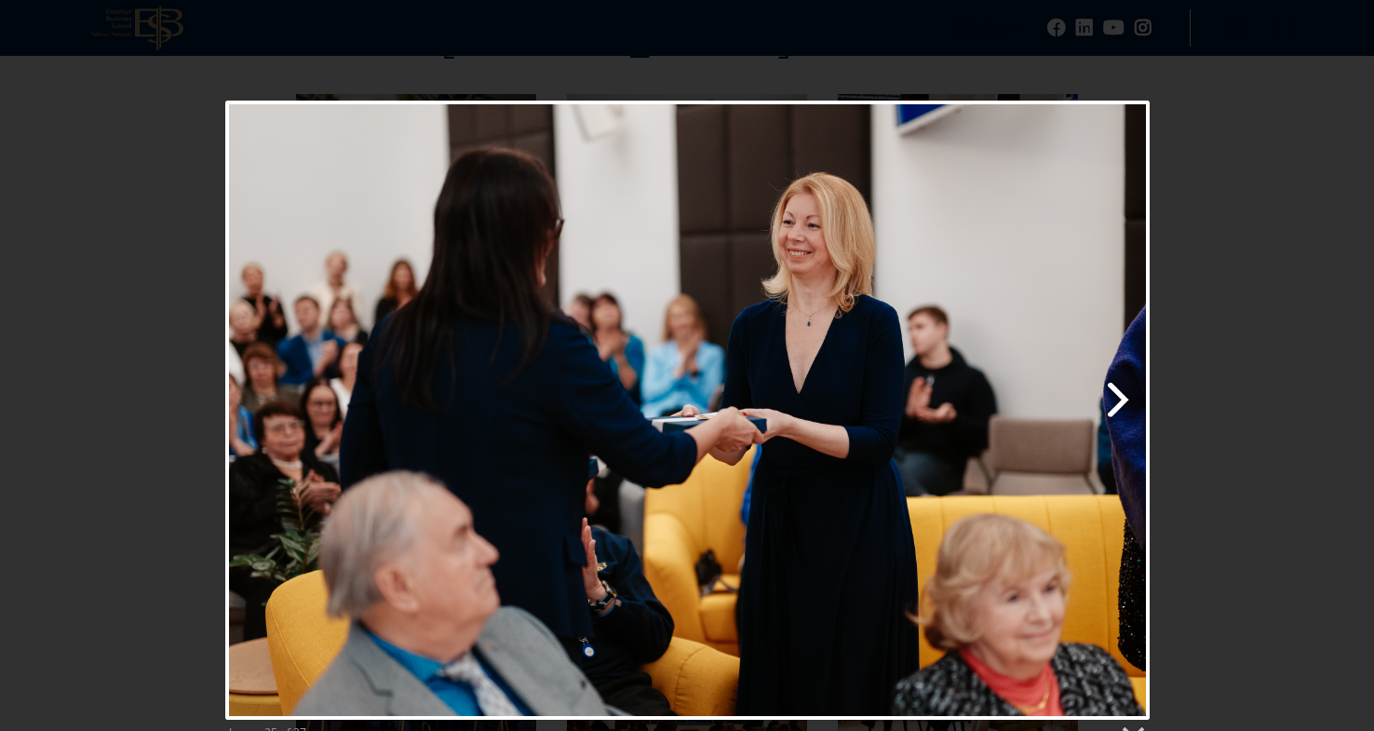
click at [1118, 400] on link "Next image" at bounding box center [853, 410] width 592 height 619
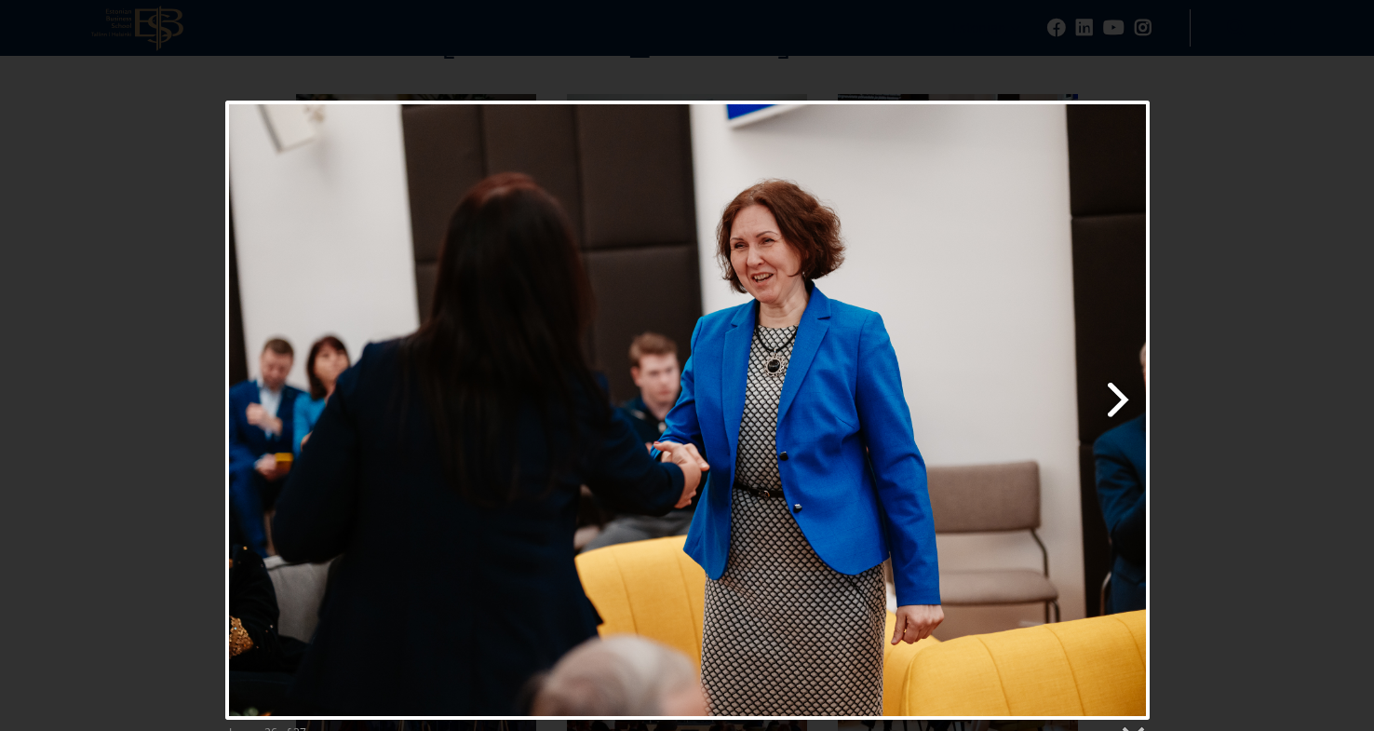
click at [1118, 400] on link "Next image" at bounding box center [853, 410] width 592 height 619
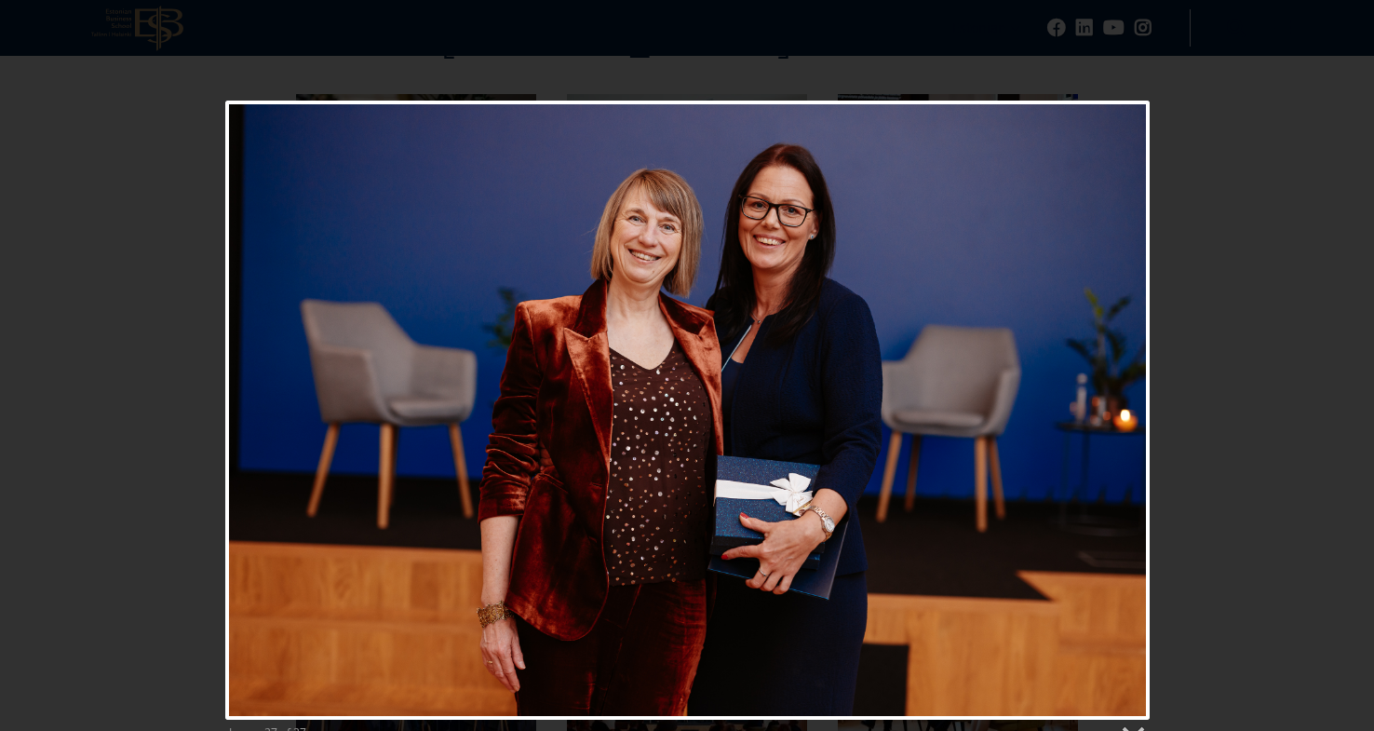
click at [1118, 400] on div at bounding box center [687, 410] width 924 height 619
click at [253, 400] on link "Previous image" at bounding box center [382, 410] width 315 height 619
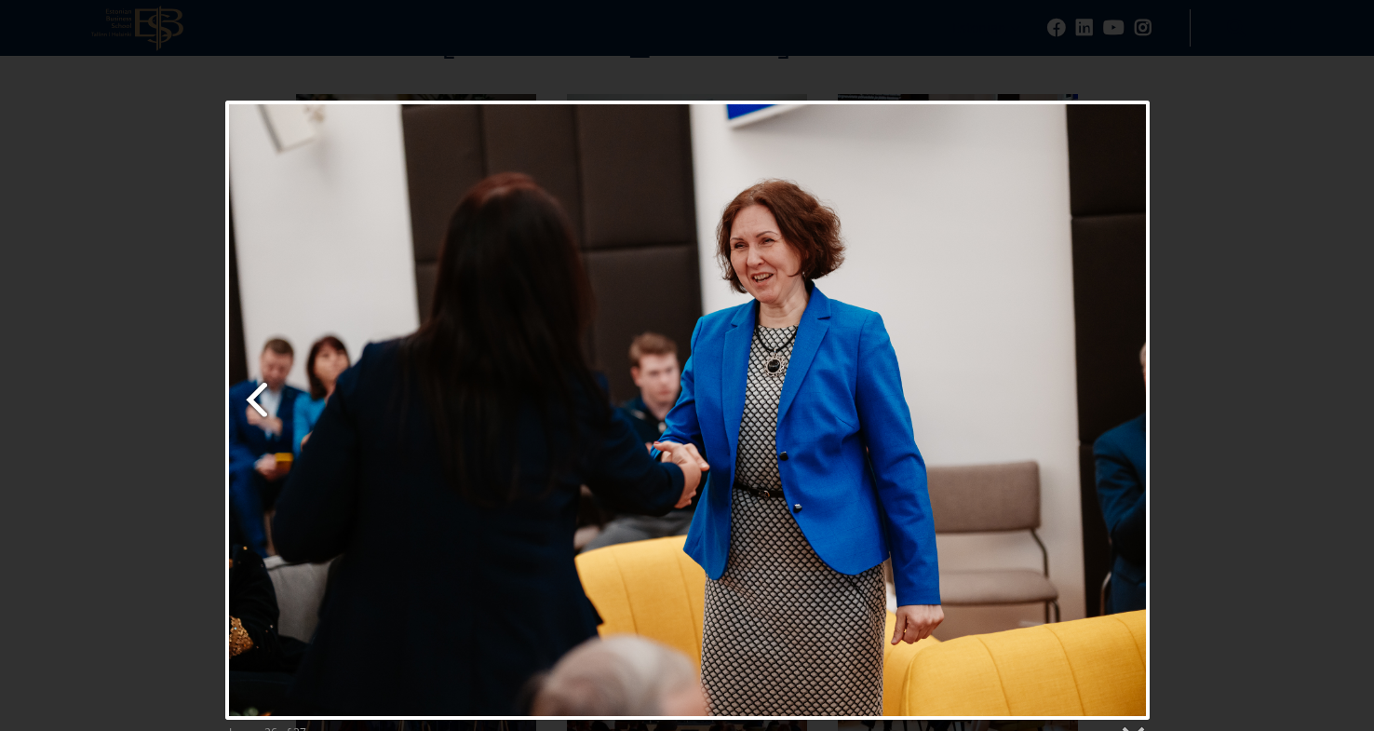
click at [253, 400] on link "Previous image" at bounding box center [382, 410] width 315 height 619
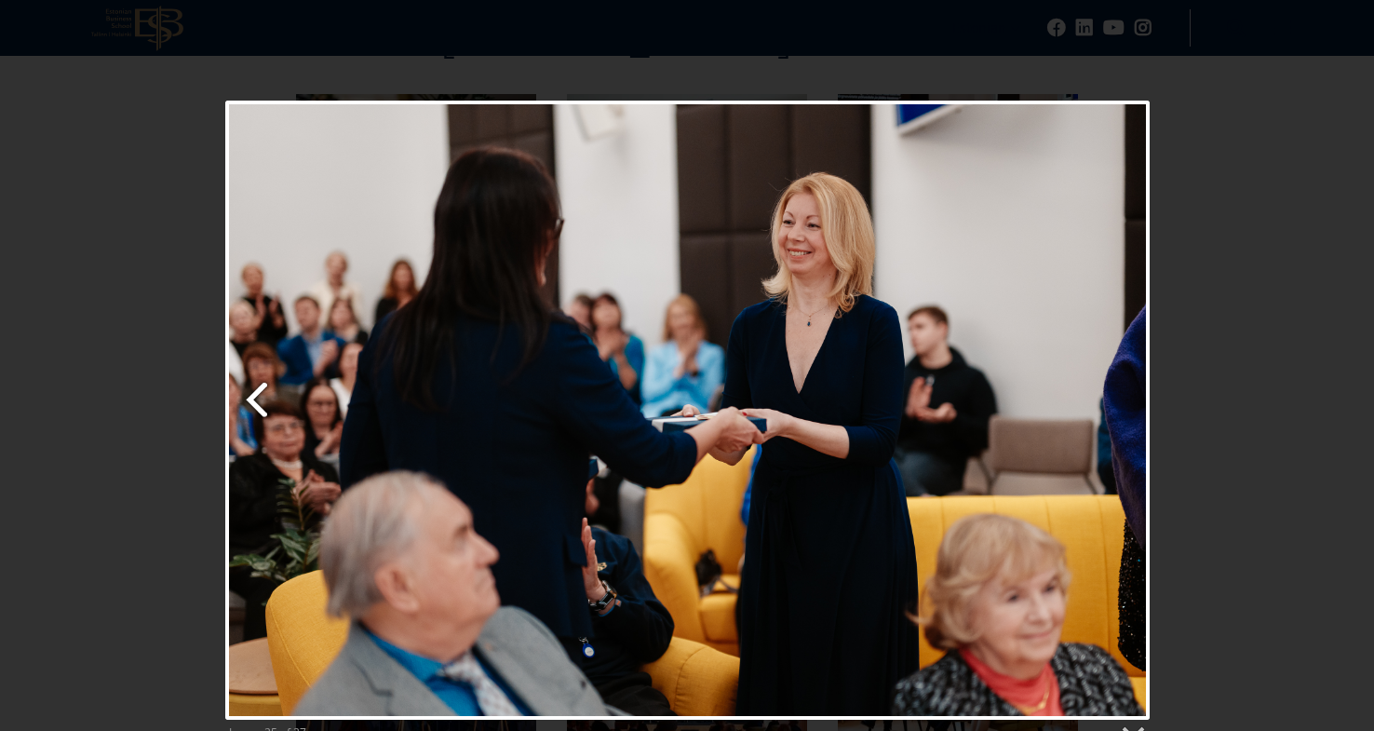
click at [253, 400] on link "Previous image" at bounding box center [382, 410] width 315 height 619
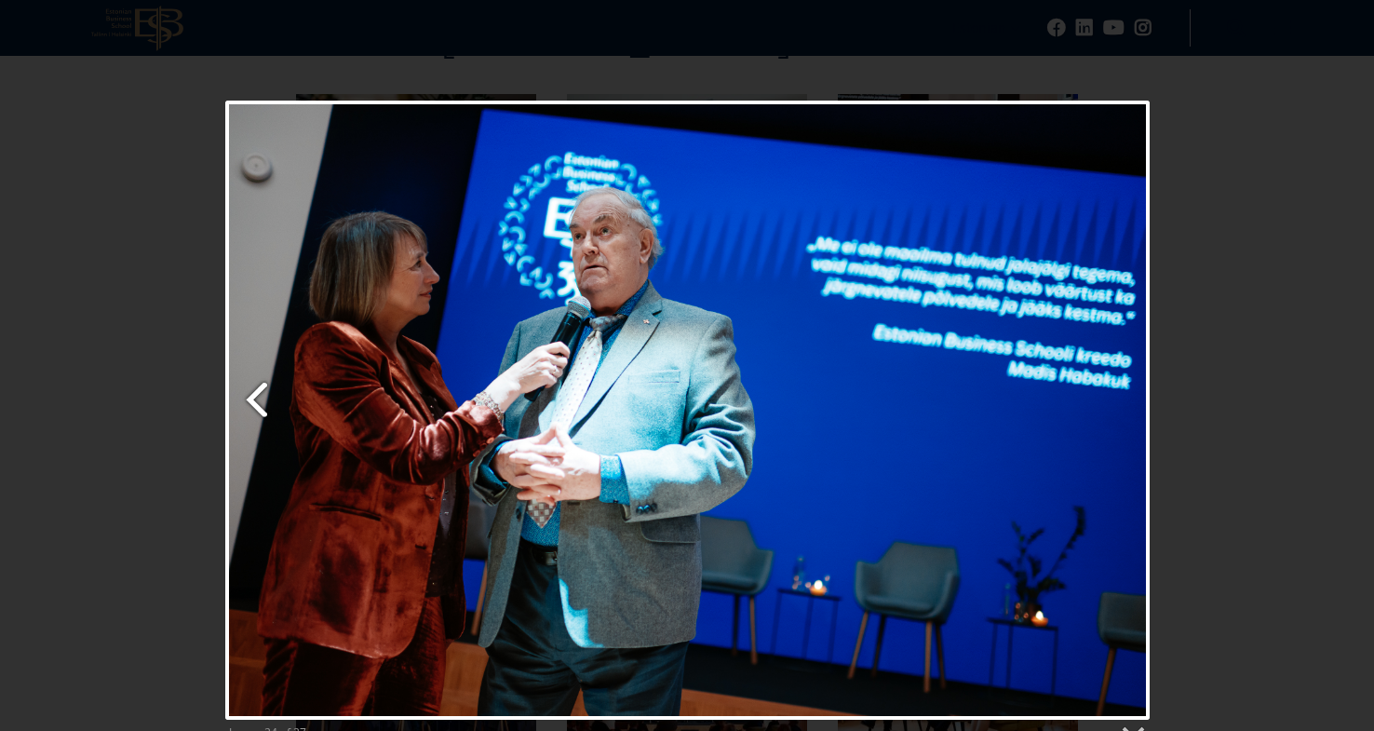
click at [253, 400] on link "Previous image" at bounding box center [382, 410] width 315 height 619
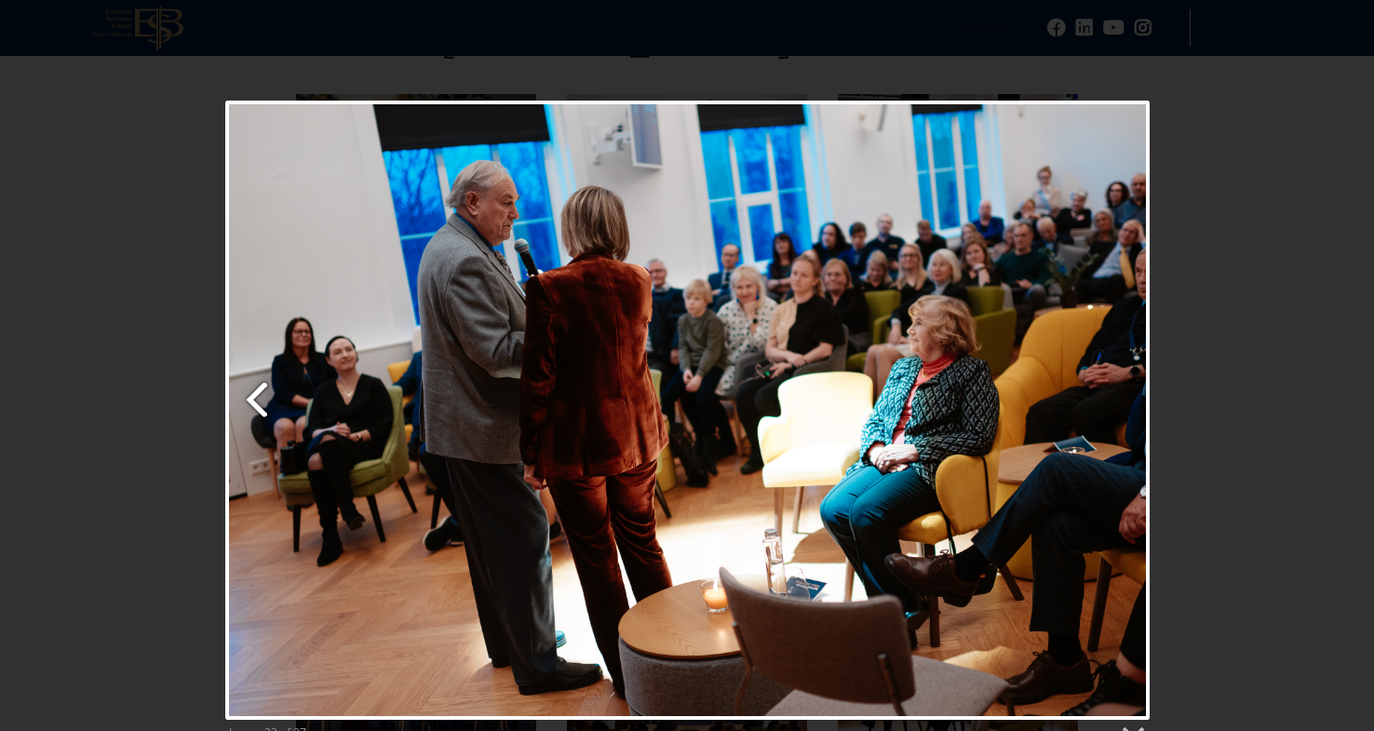
click at [253, 400] on link "Previous image" at bounding box center [382, 410] width 315 height 619
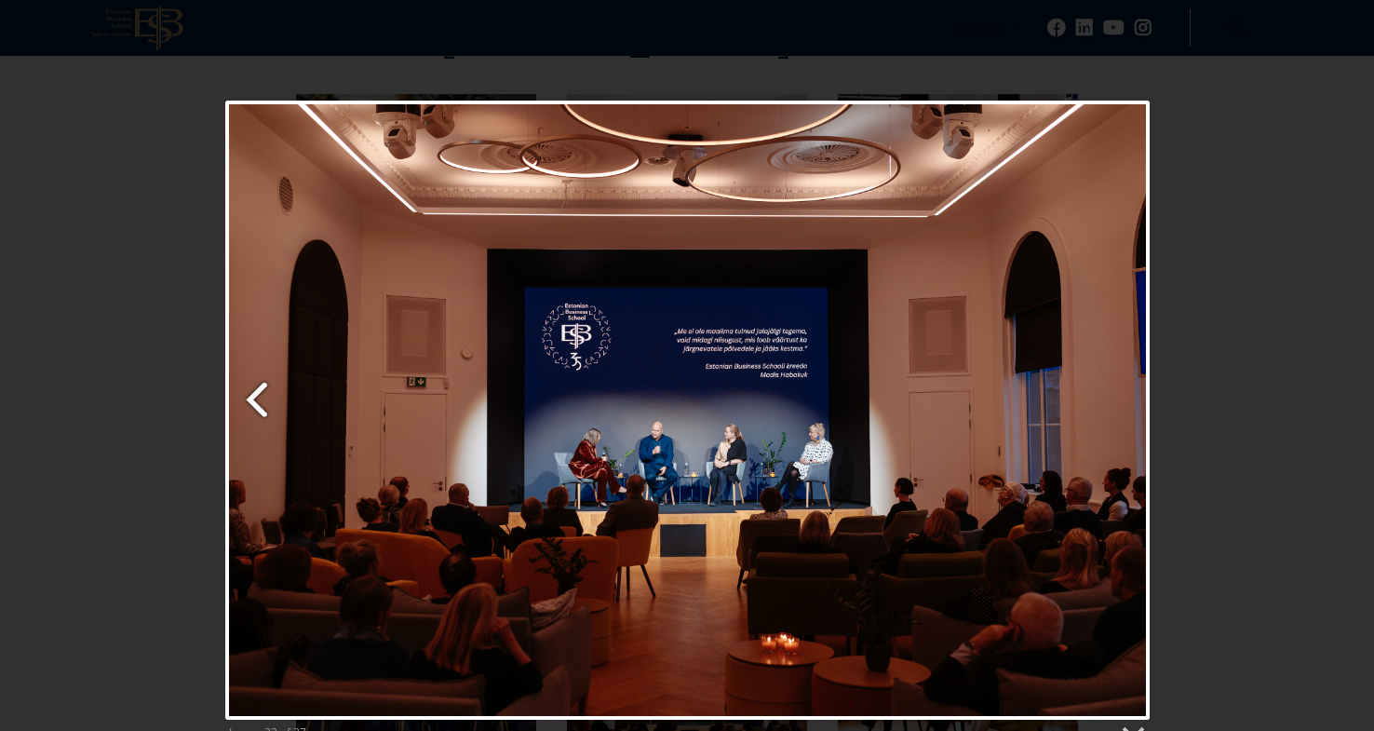
click at [253, 400] on link "Previous image" at bounding box center [382, 410] width 315 height 619
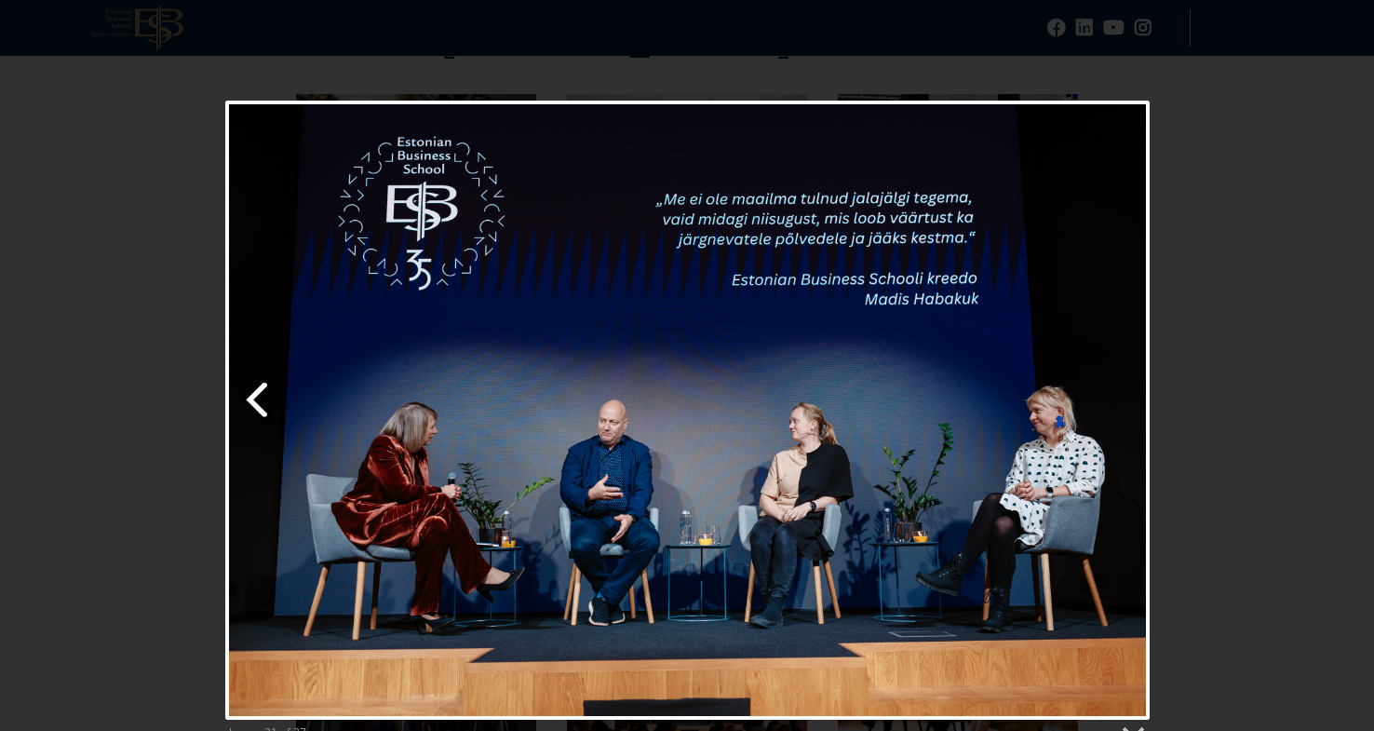
click at [253, 400] on link "Previous image" at bounding box center [382, 410] width 315 height 619
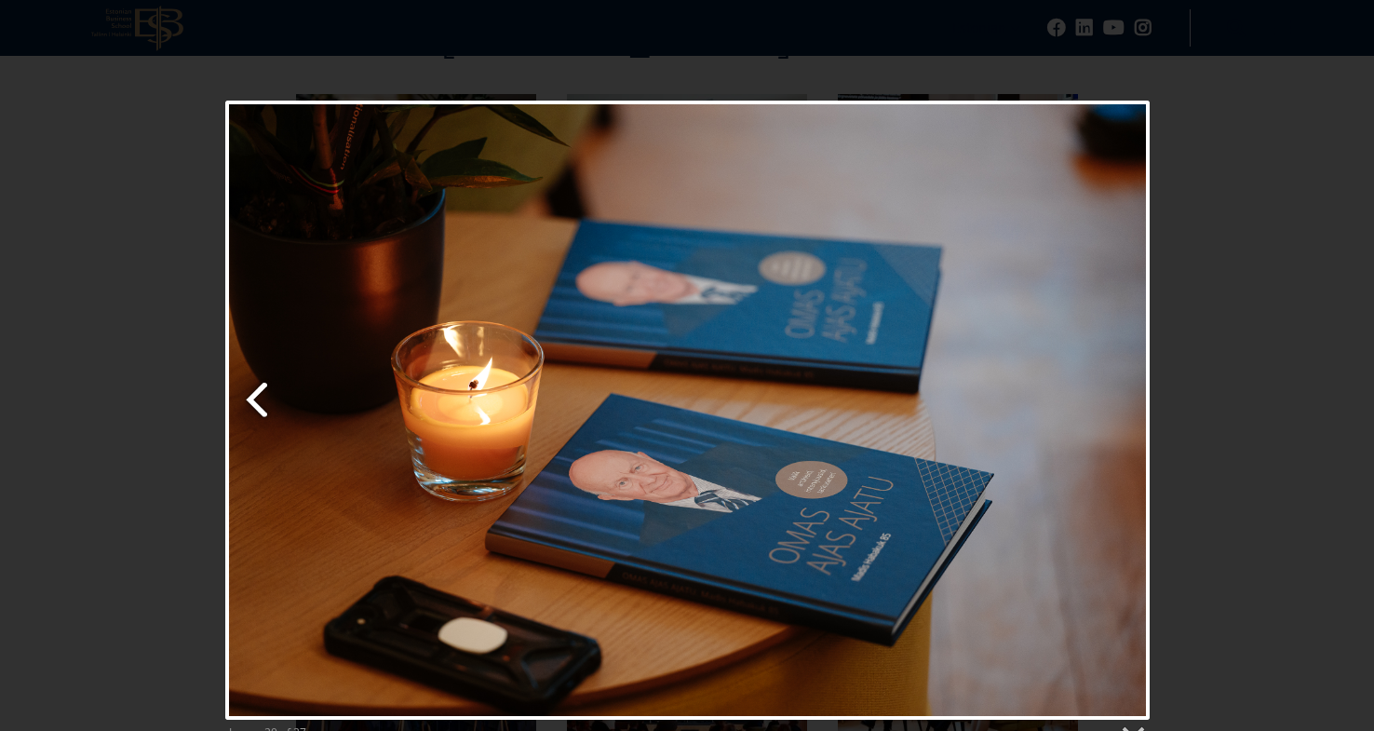
click at [253, 400] on link "Previous image" at bounding box center [382, 410] width 315 height 619
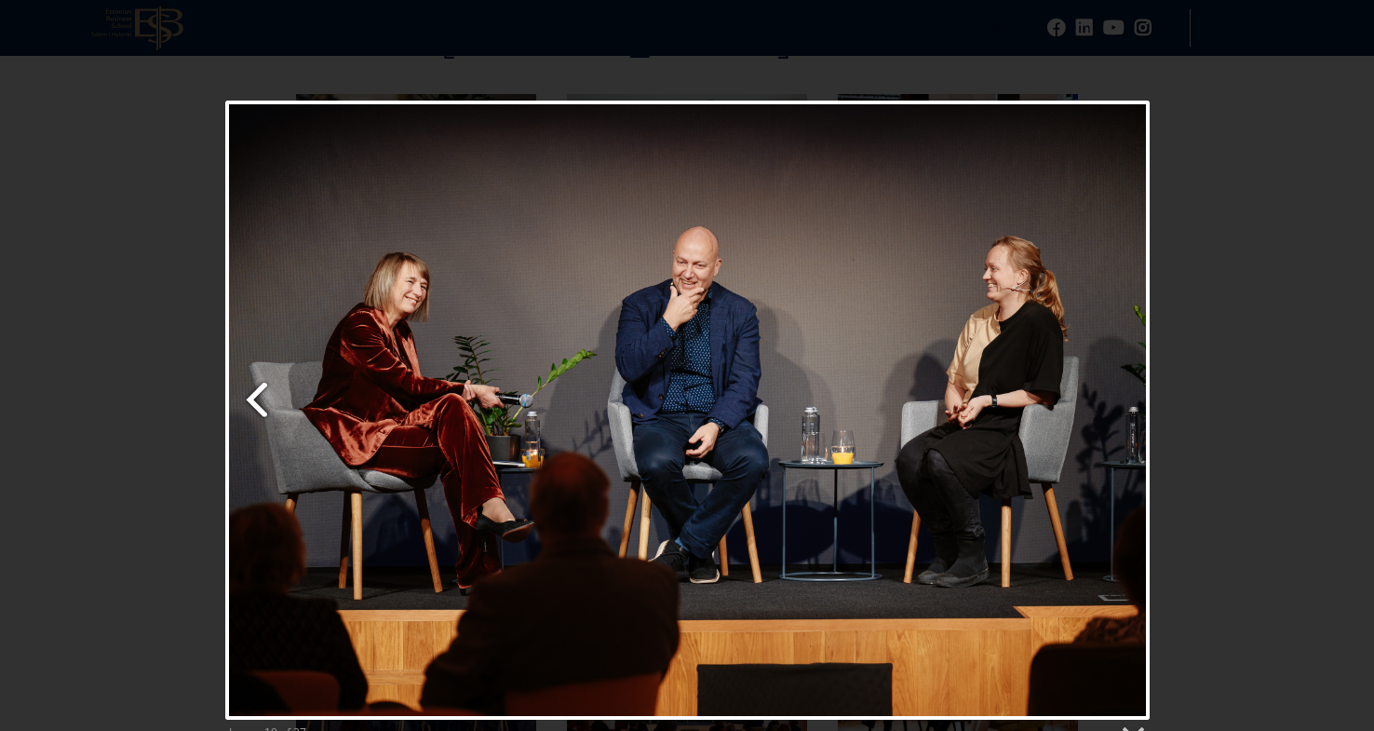
click at [253, 400] on link "Previous image" at bounding box center [382, 410] width 315 height 619
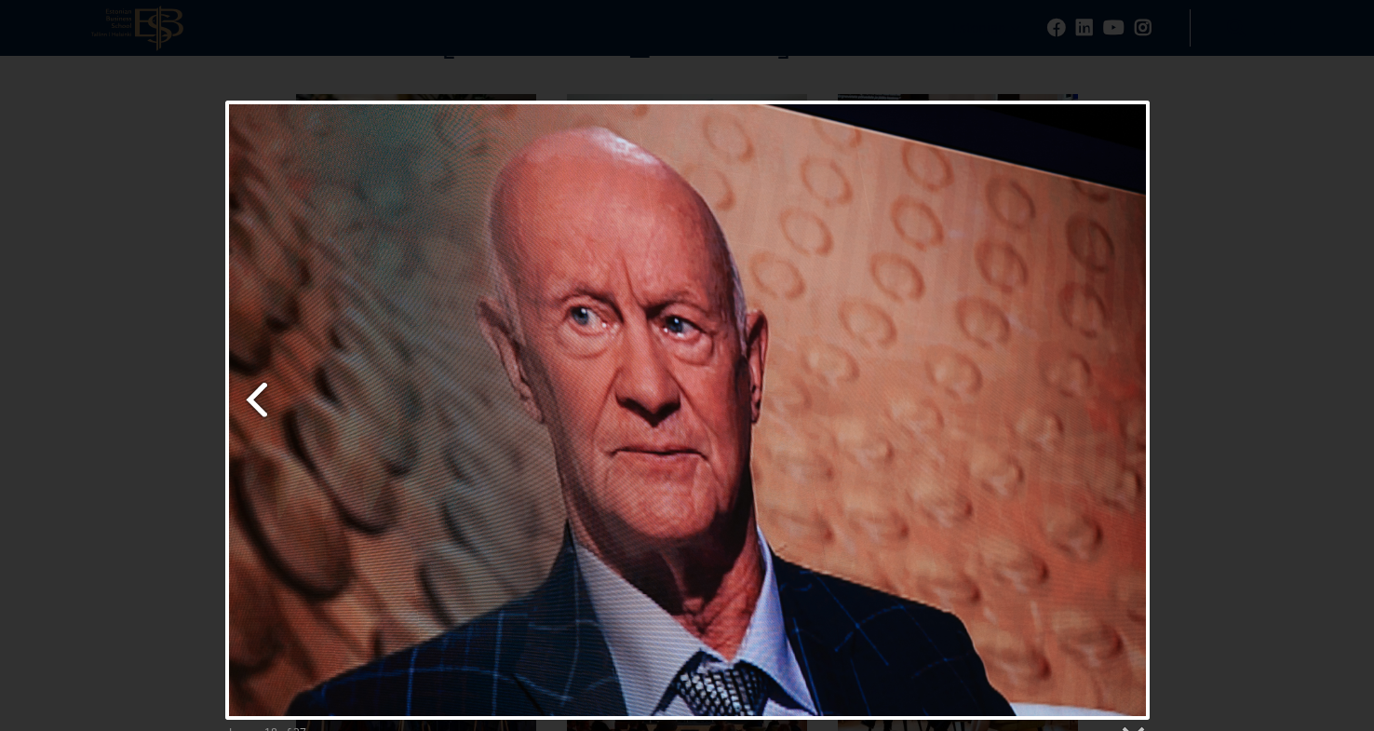
click at [253, 400] on link "Previous image" at bounding box center [382, 410] width 315 height 619
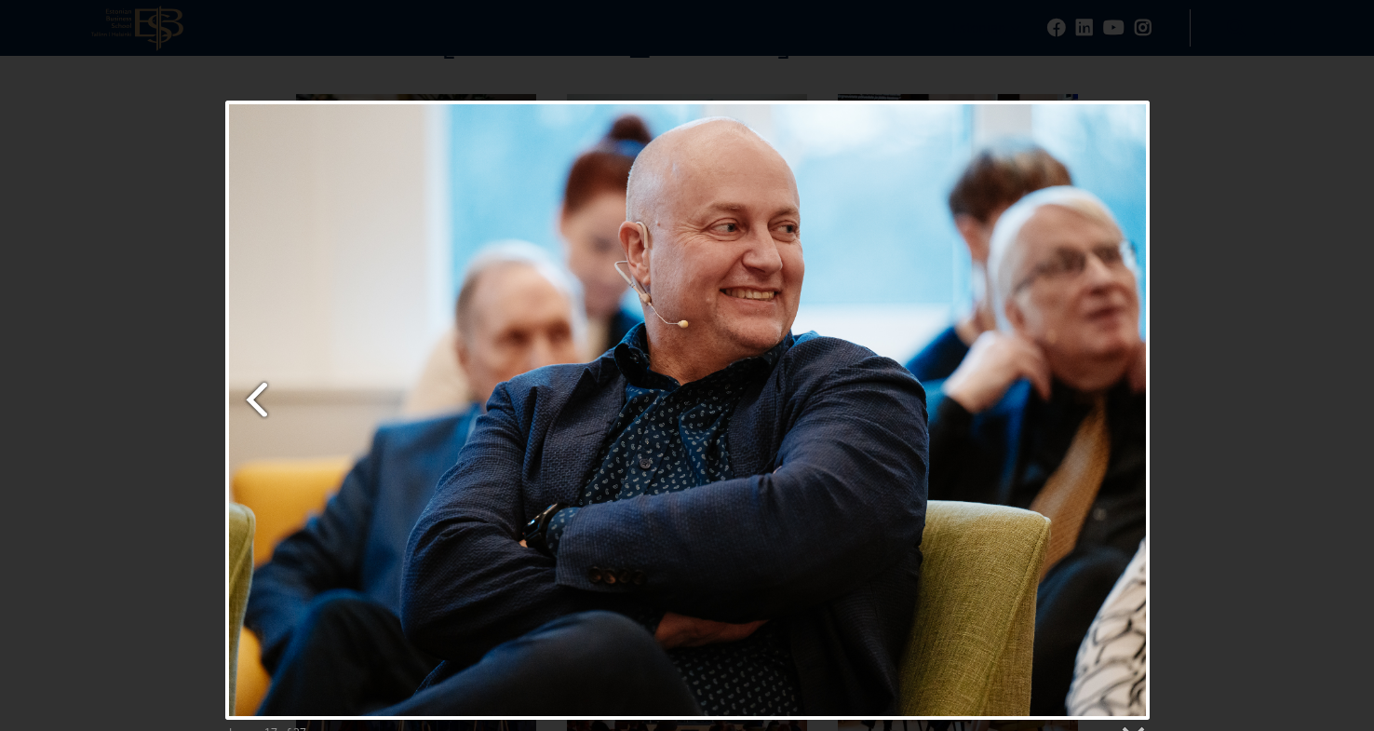
click at [253, 400] on link "Previous image" at bounding box center [382, 410] width 315 height 619
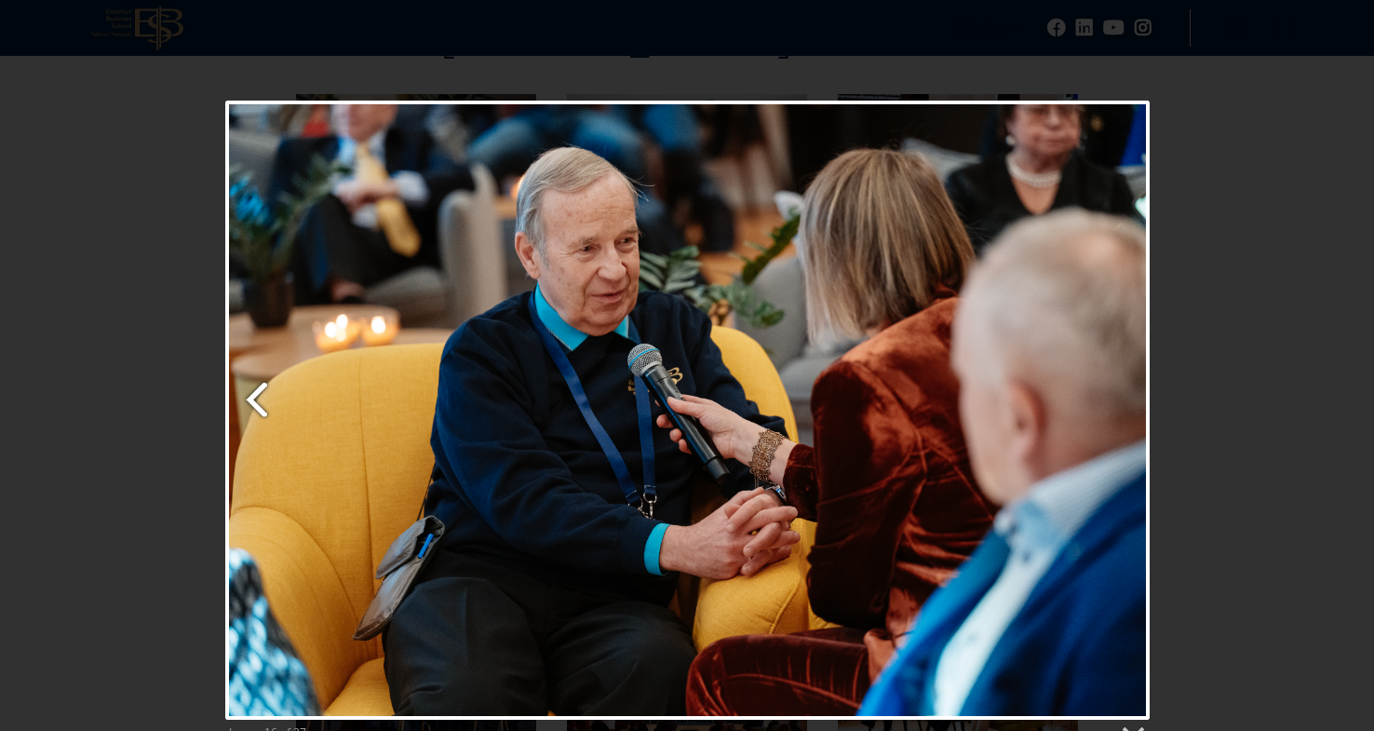
click at [253, 400] on link "Previous image" at bounding box center [382, 410] width 315 height 619
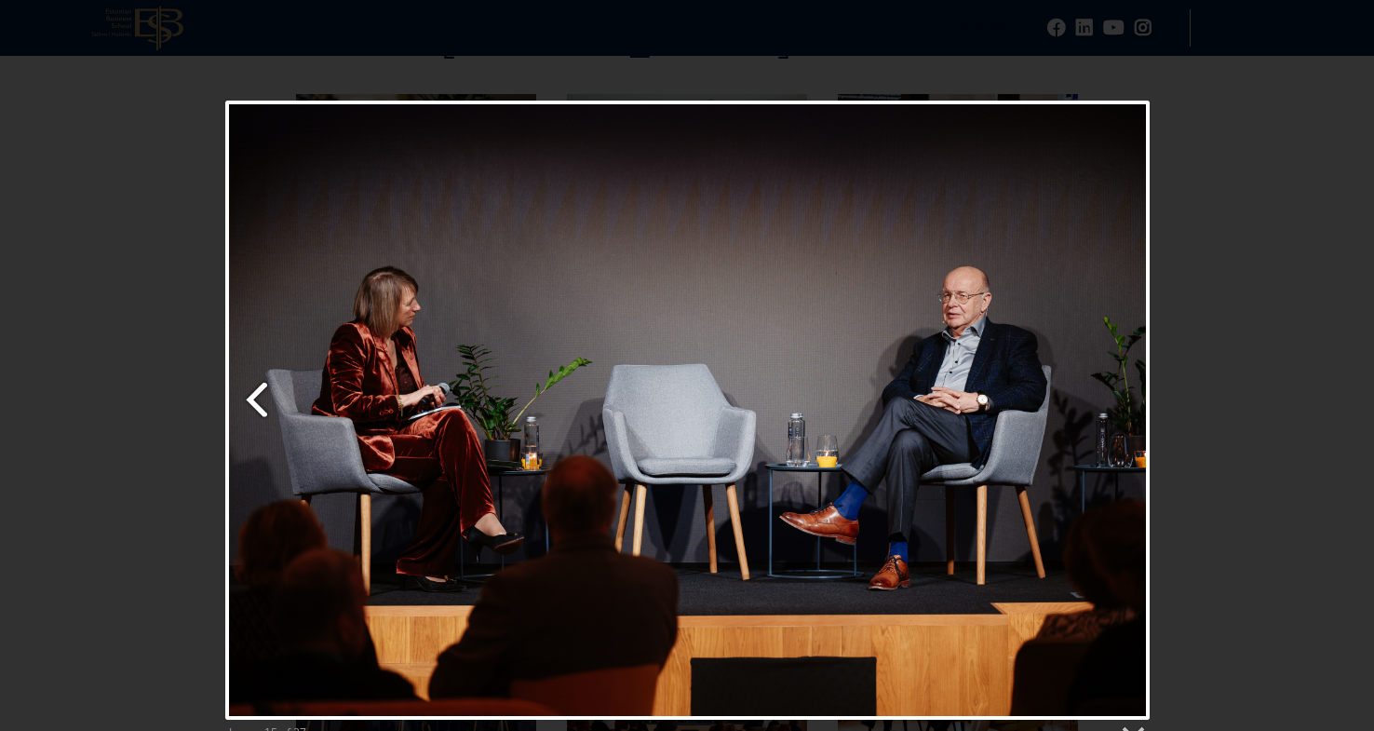
click at [253, 400] on link "Previous image" at bounding box center [382, 410] width 315 height 619
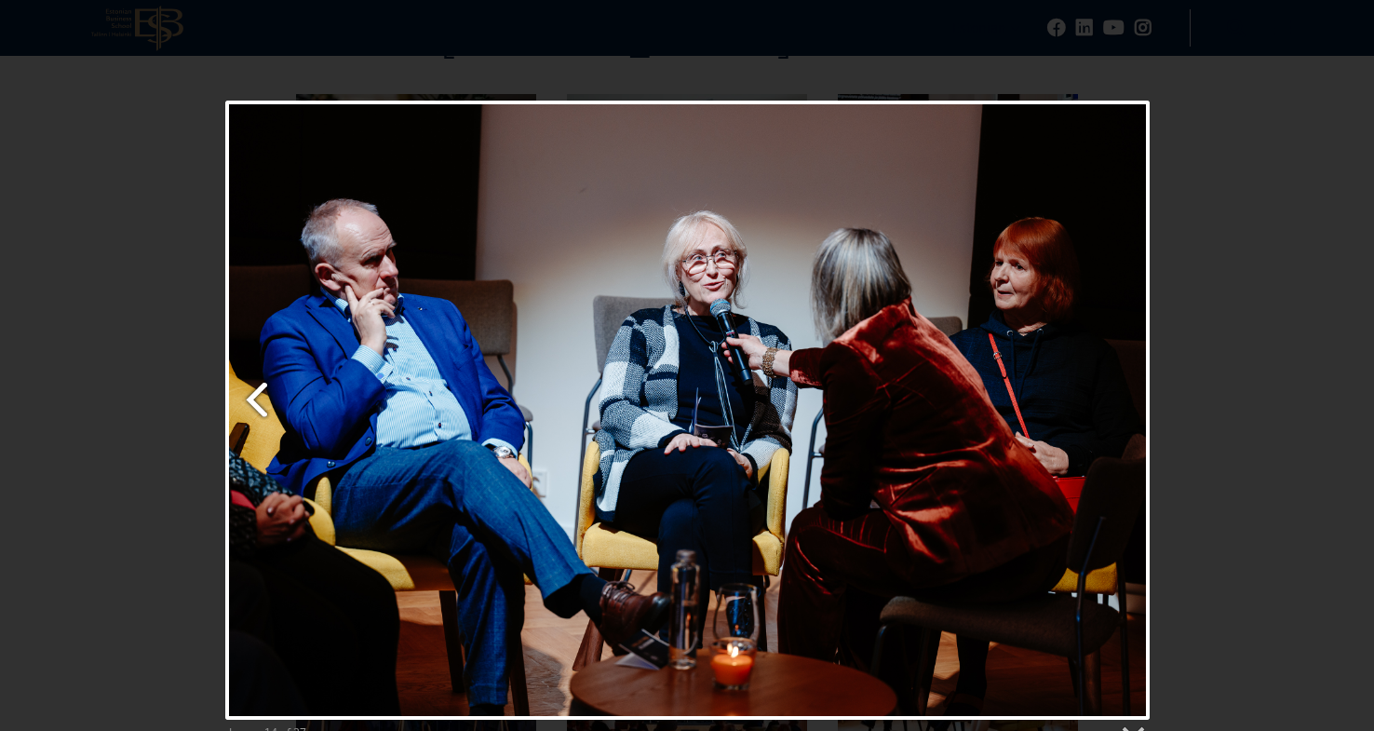
click at [253, 400] on link "Previous image" at bounding box center [382, 410] width 315 height 619
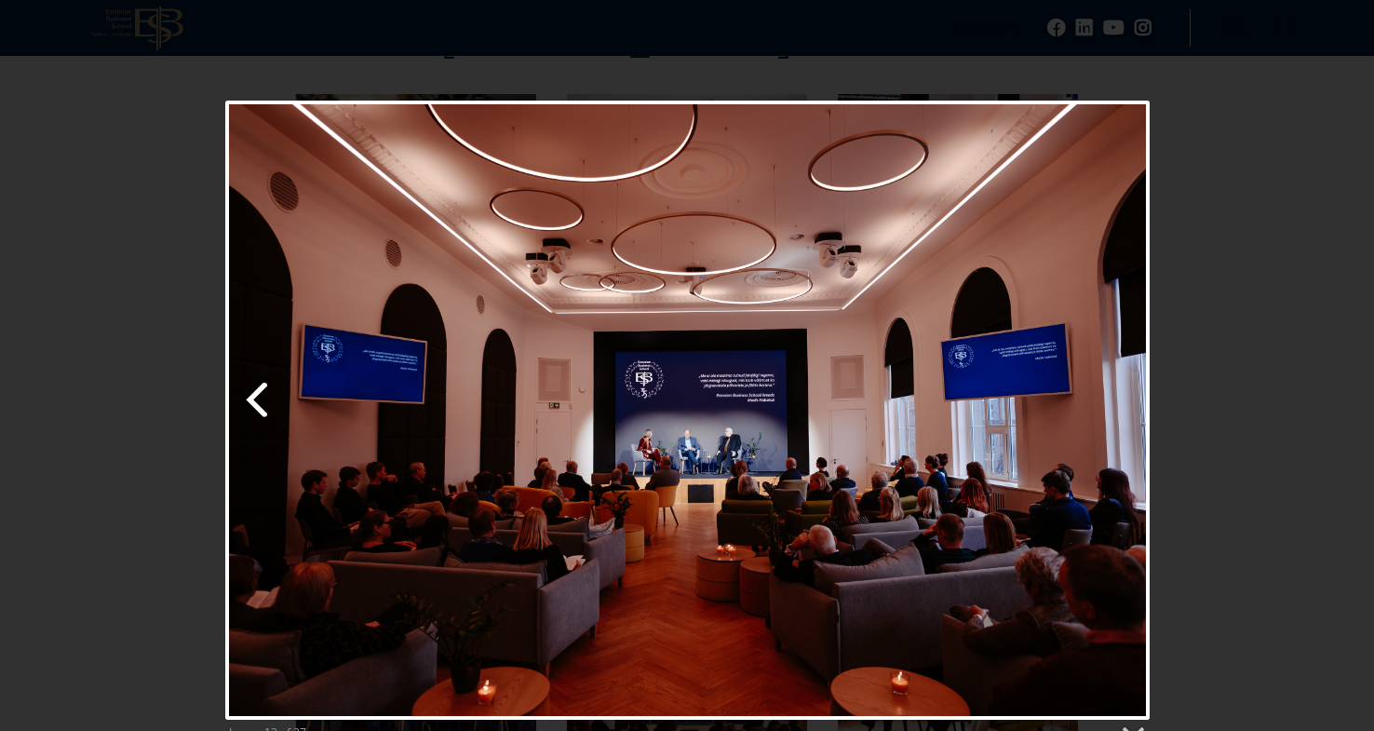
click at [253, 400] on link "Previous image" at bounding box center [382, 410] width 315 height 619
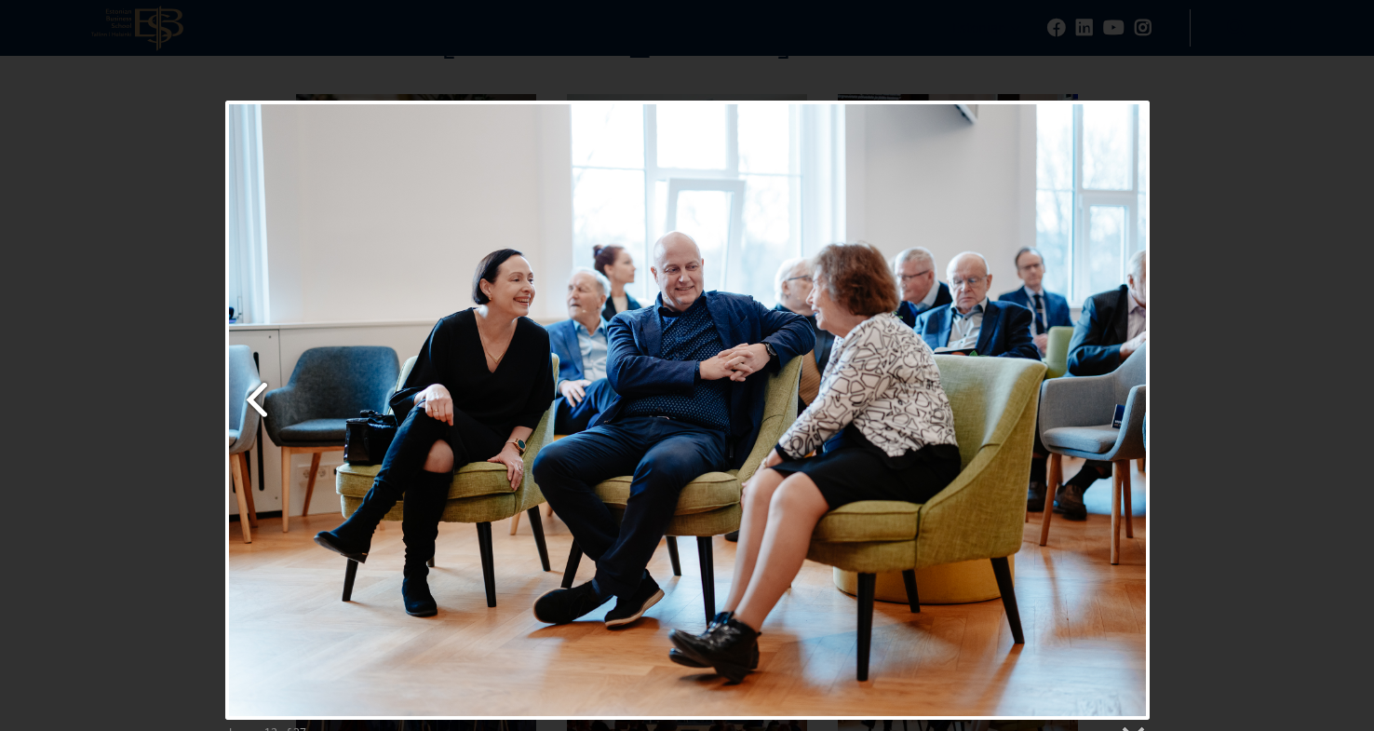
click at [253, 400] on link "Previous image" at bounding box center [382, 410] width 315 height 619
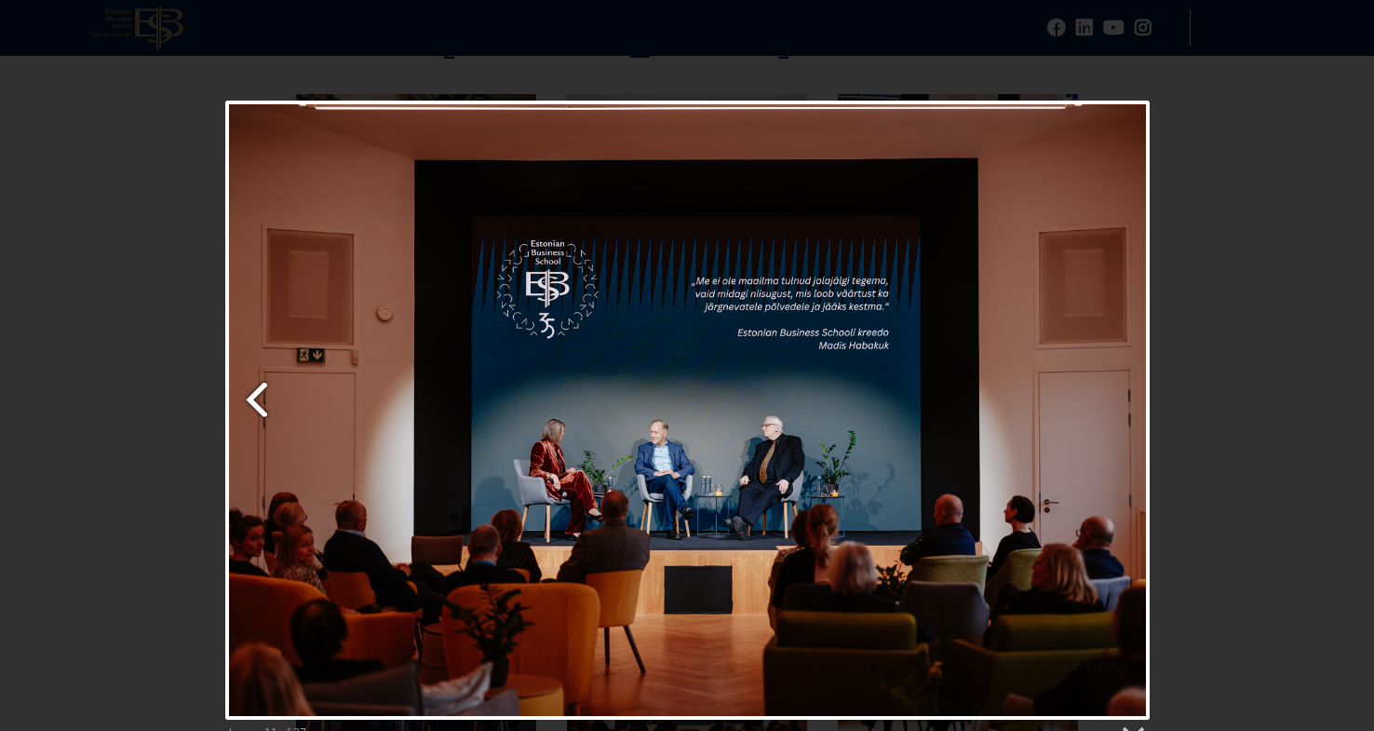
click at [253, 400] on link "Previous image" at bounding box center [382, 410] width 315 height 619
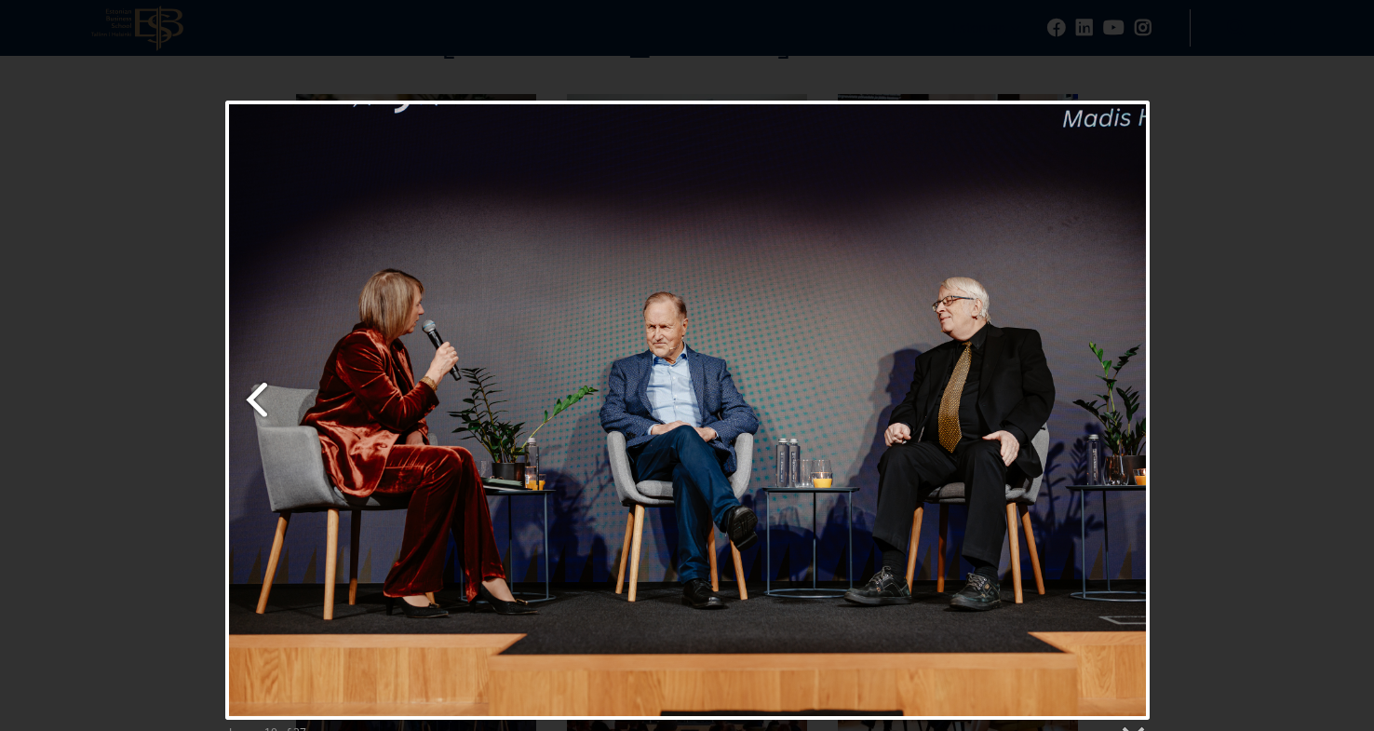
click at [253, 400] on link "Previous image" at bounding box center [382, 410] width 315 height 619
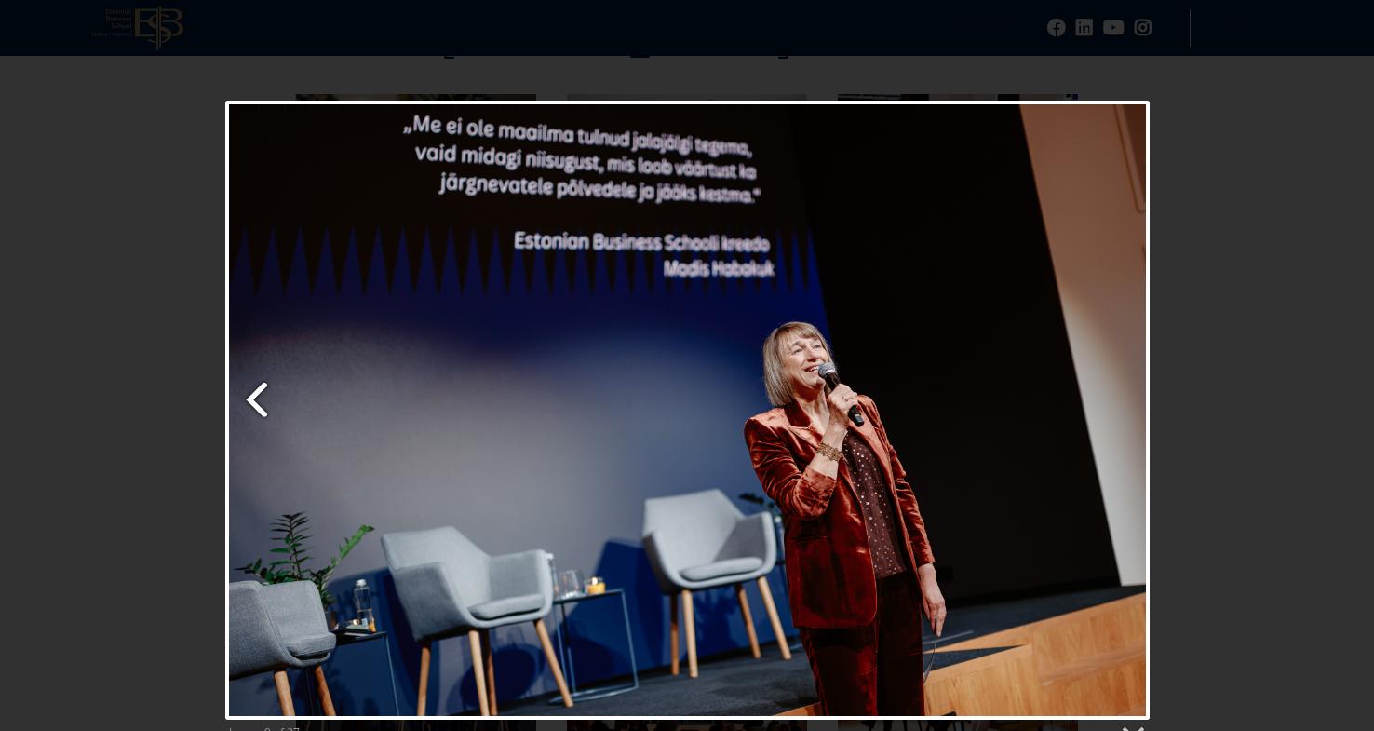
click at [253, 400] on link "Previous image" at bounding box center [382, 410] width 315 height 619
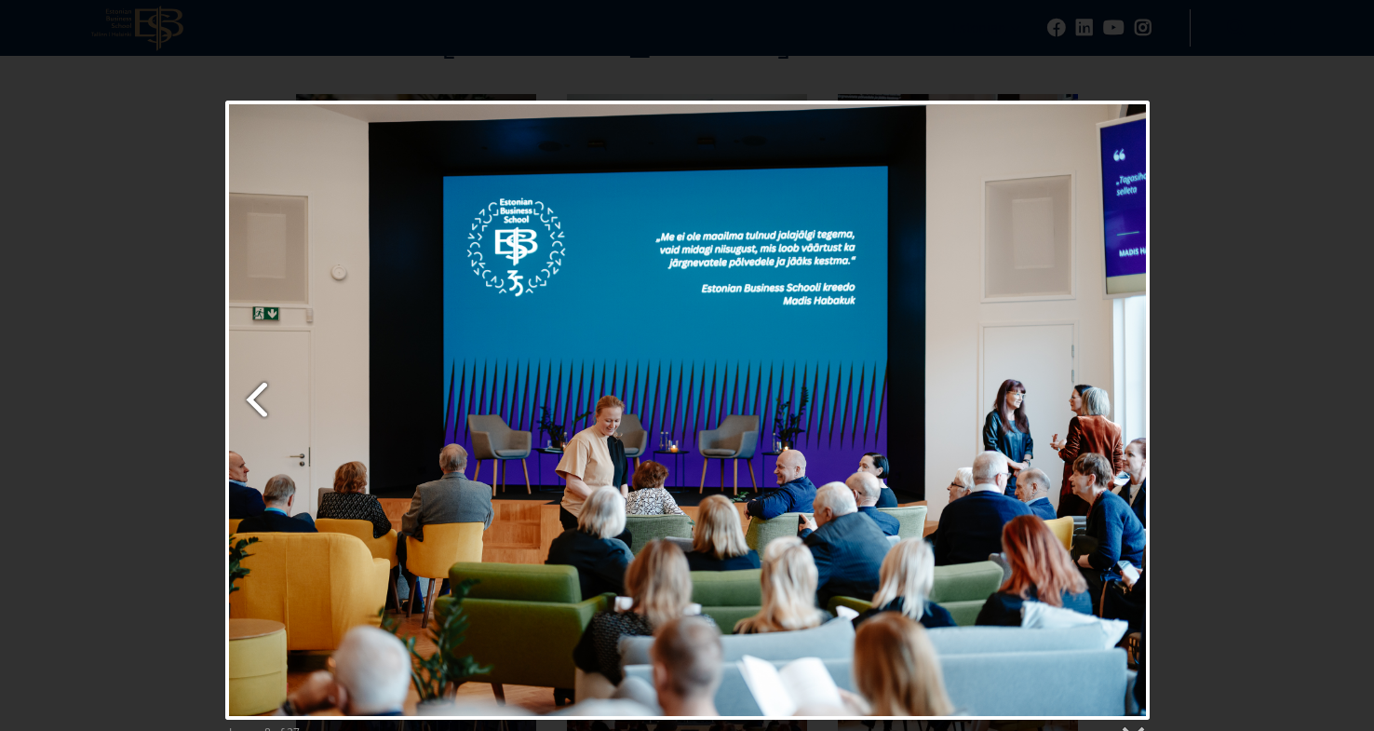
click at [253, 400] on link "Previous image" at bounding box center [382, 410] width 315 height 619
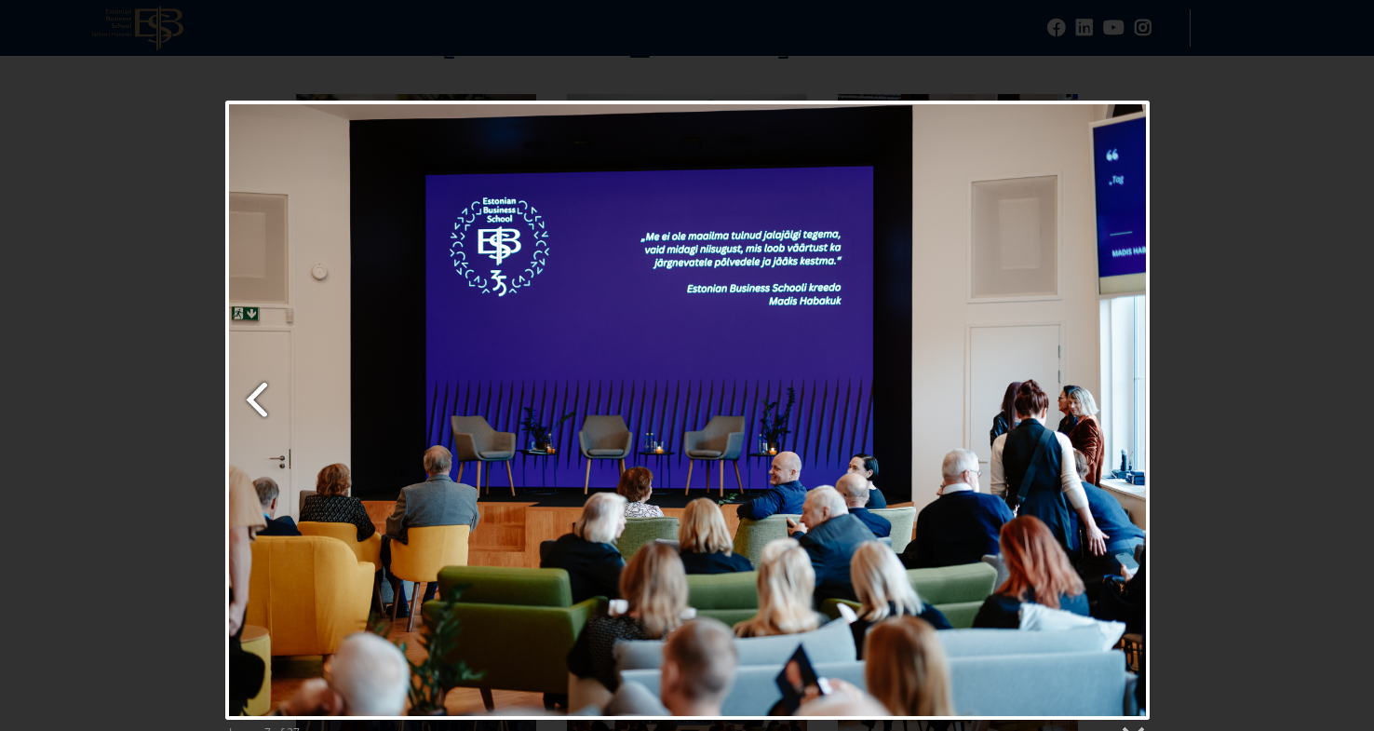
click at [253, 400] on link "Previous image" at bounding box center [382, 410] width 315 height 619
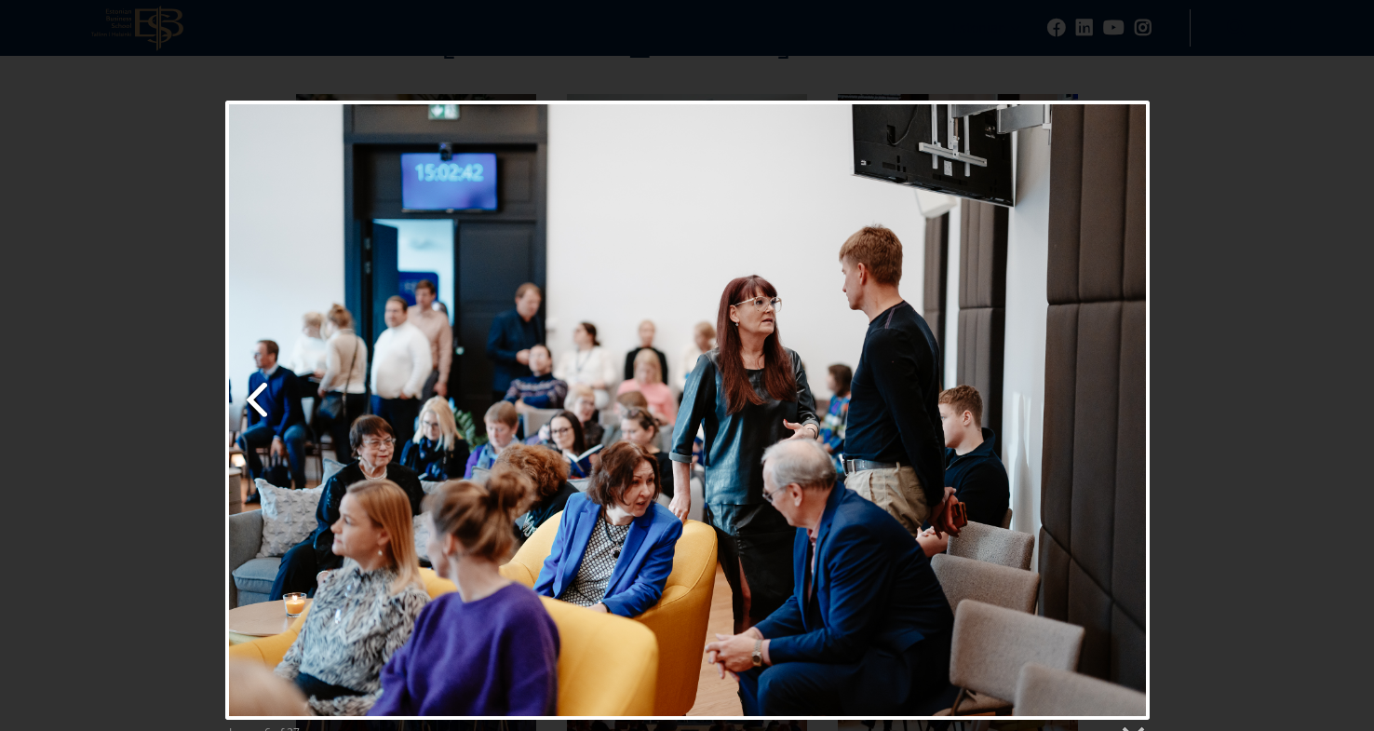
click at [253, 400] on link "Previous image" at bounding box center [382, 410] width 315 height 619
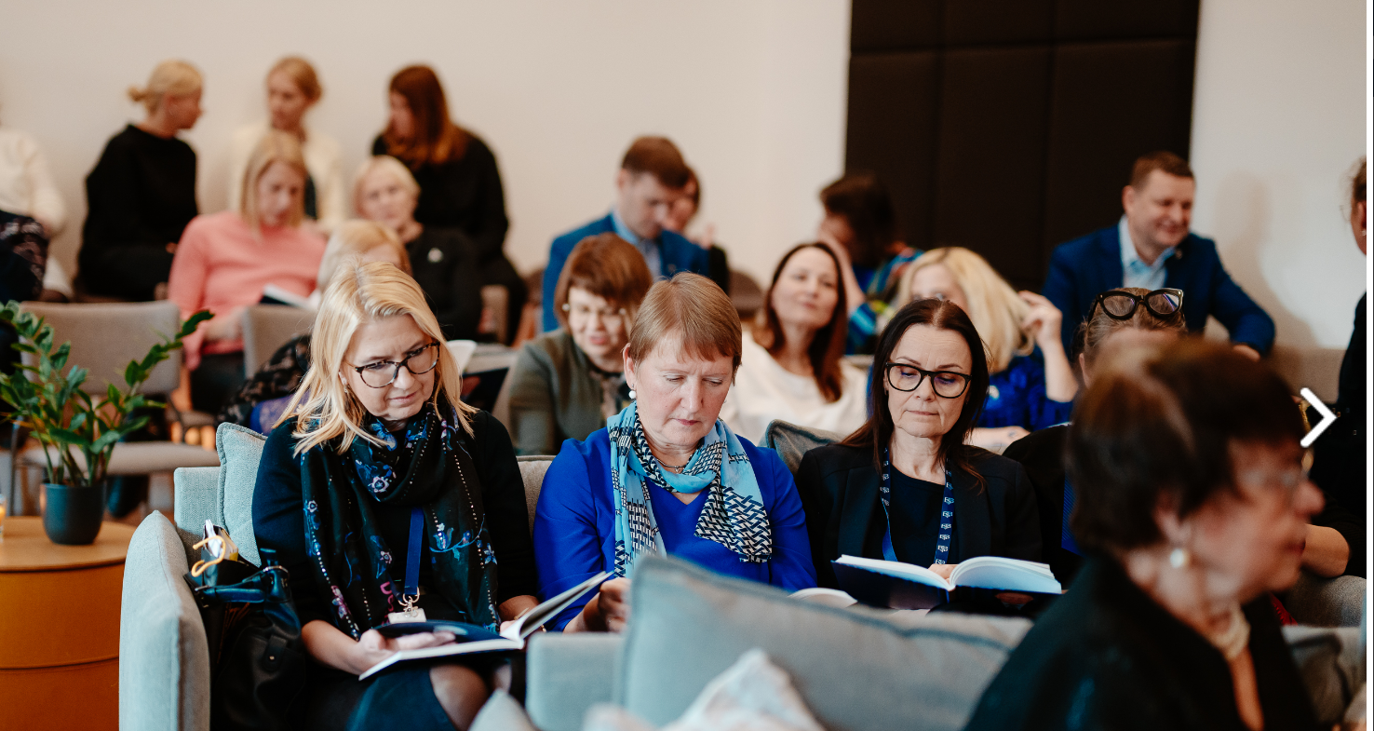
scroll to position [2556, 0]
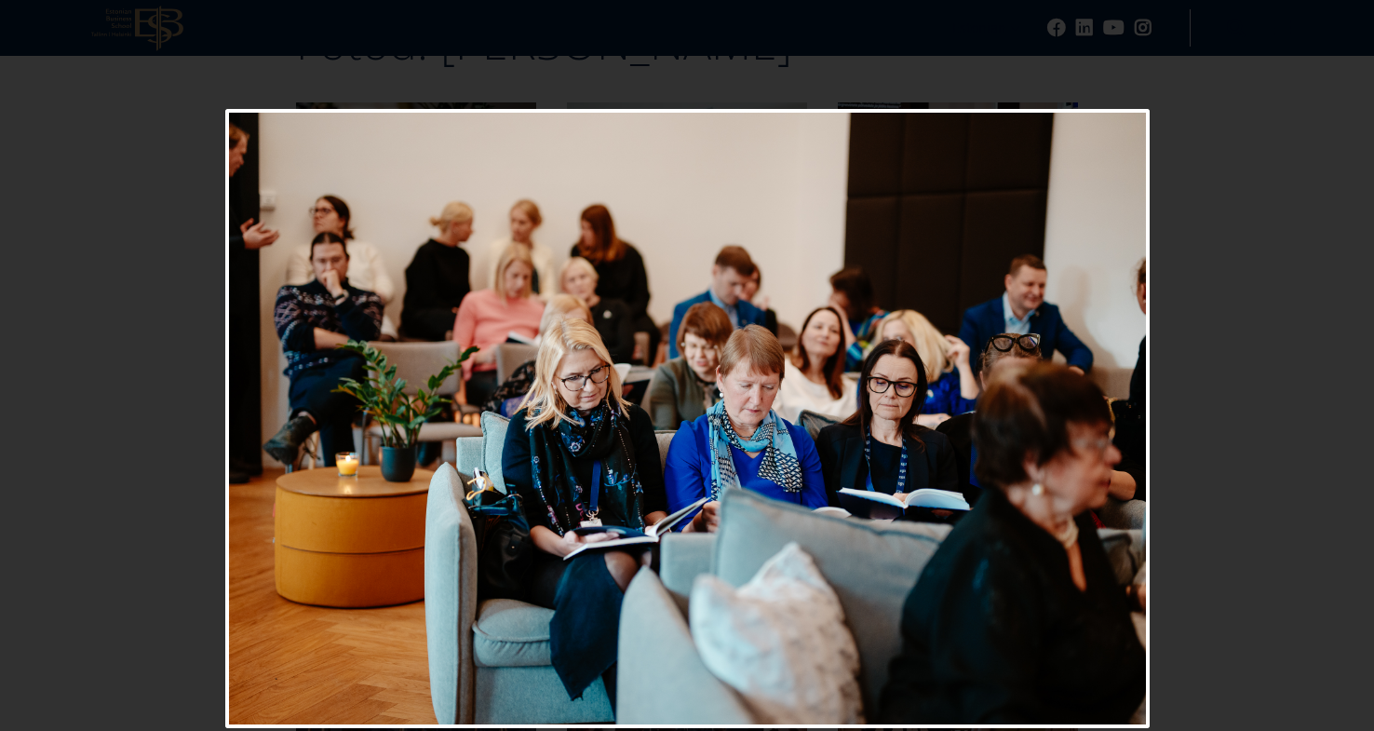
click at [1261, 137] on div "Image 5 of 27" at bounding box center [687, 434] width 1374 height 651
